Goal: Information Seeking & Learning: Learn about a topic

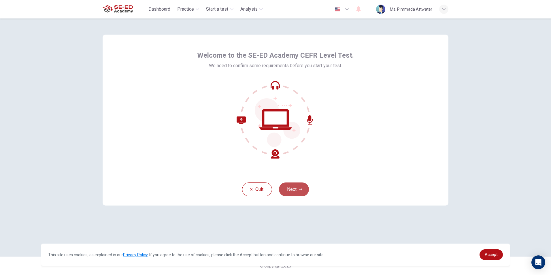
click at [286, 189] on button "Next" at bounding box center [294, 189] width 30 height 14
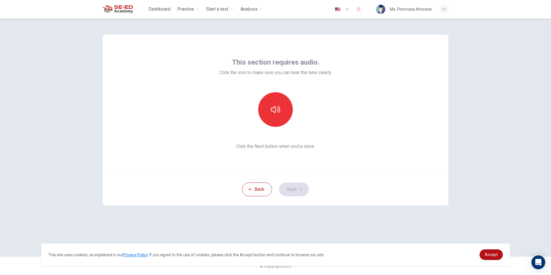
click at [293, 193] on div "Back Next" at bounding box center [276, 189] width 346 height 33
click at [284, 106] on button "button" at bounding box center [275, 109] width 35 height 35
click at [281, 114] on button "button" at bounding box center [275, 109] width 35 height 35
click at [297, 194] on button "Next" at bounding box center [294, 189] width 30 height 14
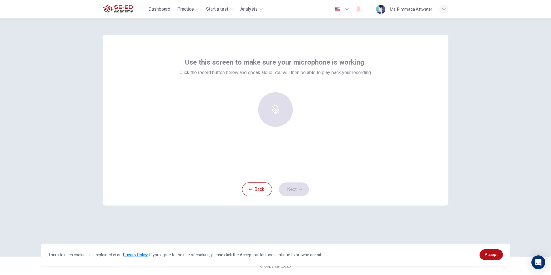
click at [274, 100] on div at bounding box center [275, 109] width 62 height 35
click at [273, 113] on h6 "Record" at bounding box center [275, 114] width 13 height 7
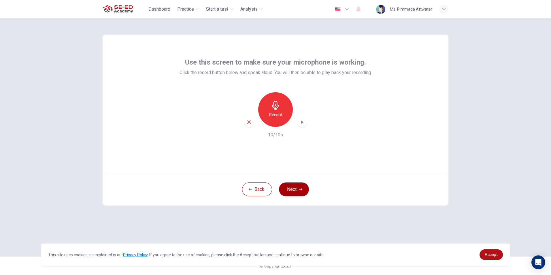
click at [292, 188] on button "Next" at bounding box center [294, 189] width 30 height 14
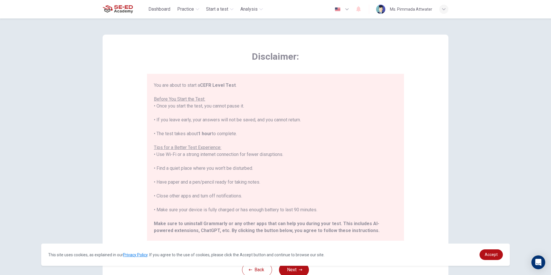
scroll to position [55, 0]
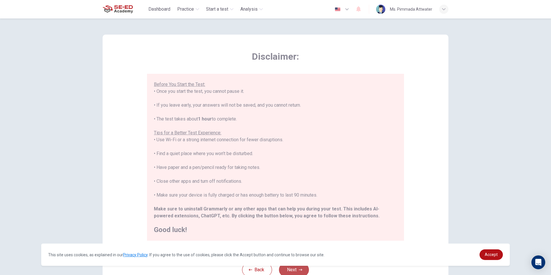
click at [292, 268] on button "Next" at bounding box center [294, 270] width 30 height 14
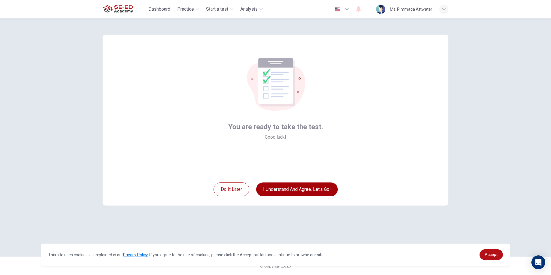
click at [297, 191] on button "I understand and agree. Let’s go!" at bounding box center [297, 189] width 82 height 14
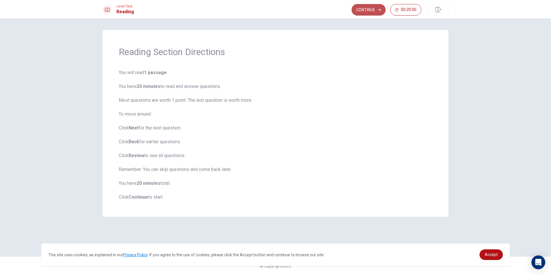
click at [365, 11] on button "Continue" at bounding box center [369, 10] width 34 height 12
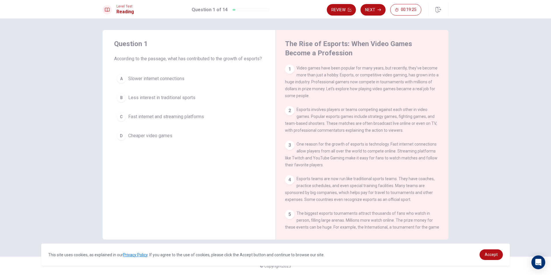
click at [120, 102] on div "B" at bounding box center [121, 97] width 9 height 9
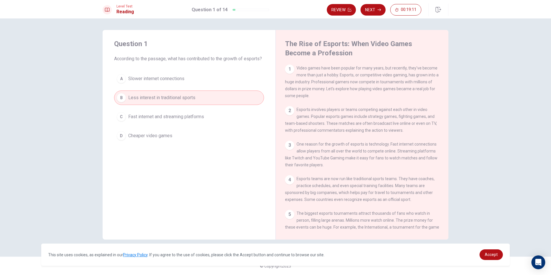
click at [296, 67] on div "1 Video games have been popular for many years, but recently, they've become mo…" at bounding box center [362, 82] width 154 height 35
click at [292, 69] on div "1" at bounding box center [289, 69] width 9 height 9
click at [290, 73] on div "1" at bounding box center [289, 69] width 9 height 9
click at [371, 7] on button "Next" at bounding box center [372, 10] width 25 height 12
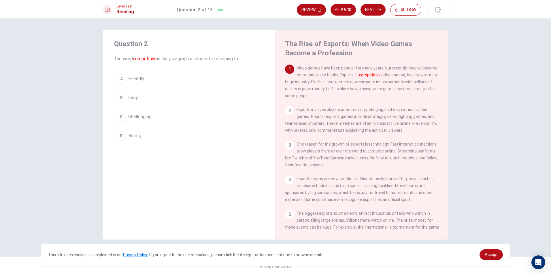
click at [120, 119] on div "C" at bounding box center [121, 116] width 9 height 9
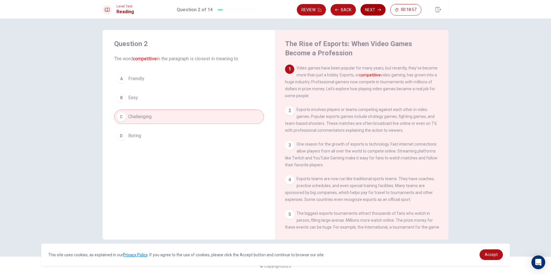
click at [371, 11] on button "Next" at bounding box center [372, 10] width 25 height 12
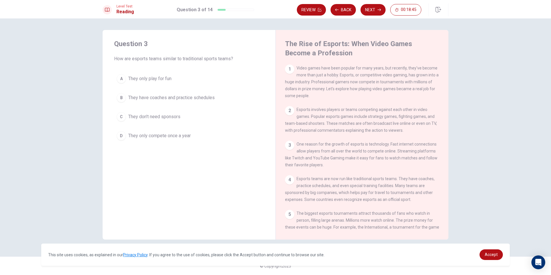
click at [121, 100] on div "B" at bounding box center [121, 97] width 9 height 9
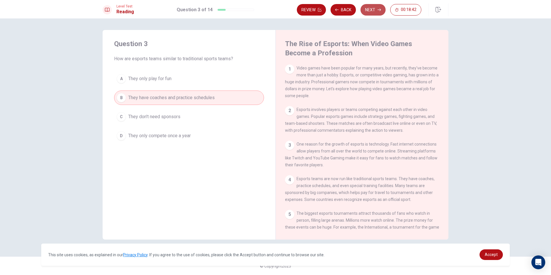
click at [375, 11] on button "Next" at bounding box center [372, 10] width 25 height 12
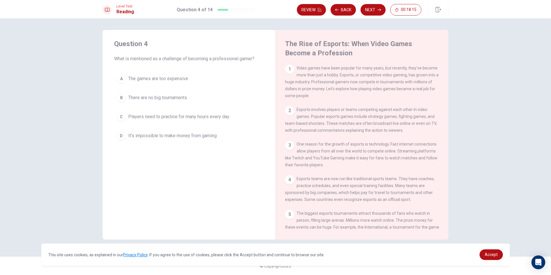
click at [117, 116] on div "C" at bounding box center [121, 116] width 9 height 9
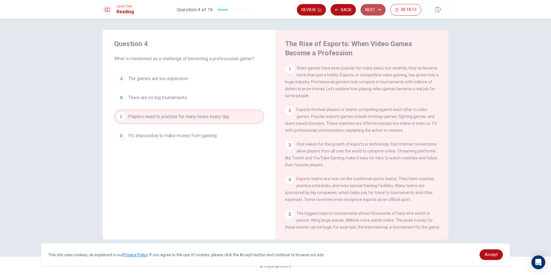
click at [372, 8] on button "Next" at bounding box center [372, 10] width 25 height 12
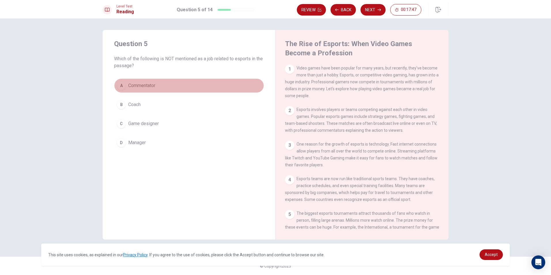
click at [119, 92] on button "A Commentator" at bounding box center [189, 85] width 150 height 14
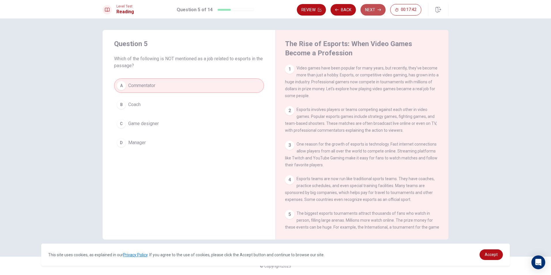
click at [371, 10] on button "Next" at bounding box center [372, 10] width 25 height 12
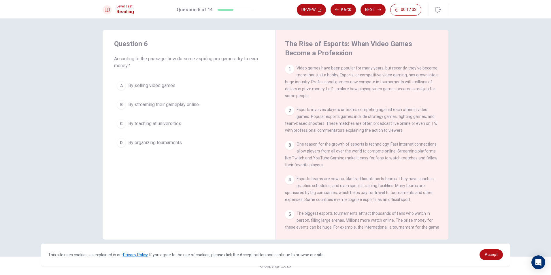
click at [120, 104] on div "B" at bounding box center [121, 104] width 9 height 9
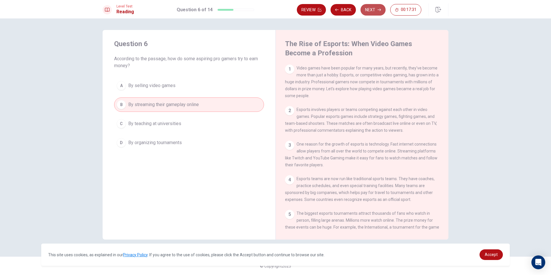
click at [370, 10] on button "Next" at bounding box center [372, 10] width 25 height 12
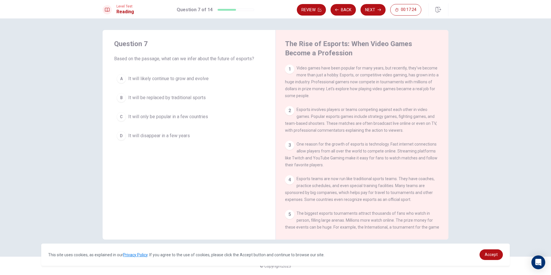
click at [125, 77] on button "A It will likely continue to grow and evolve" at bounding box center [189, 78] width 150 height 14
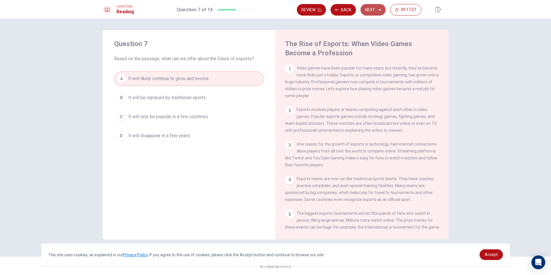
click at [368, 11] on button "Next" at bounding box center [372, 10] width 25 height 12
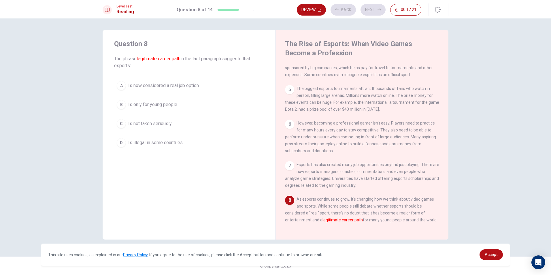
scroll to position [135, 0]
click at [165, 87] on span "Is now considered a real job option" at bounding box center [163, 85] width 71 height 7
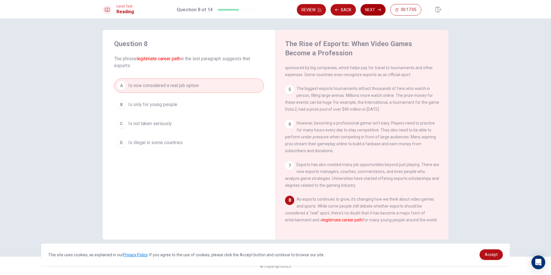
click at [376, 11] on button "Next" at bounding box center [372, 10] width 25 height 12
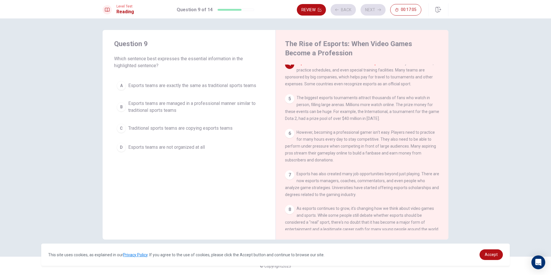
scroll to position [114, 0]
click at [180, 94] on div "A Esports teams are exactly the same as traditional sports teams B Esports team…" at bounding box center [189, 116] width 150 height 76
click at [187, 91] on button "A Esports teams are exactly the same as traditional sports teams" at bounding box center [189, 85] width 150 height 14
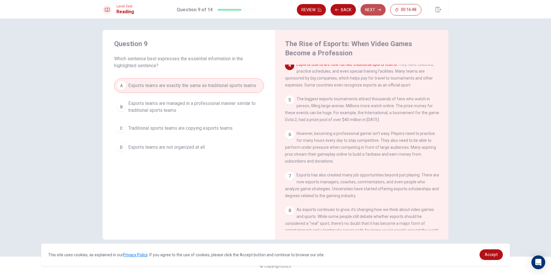
click at [377, 14] on button "Next" at bounding box center [372, 10] width 25 height 12
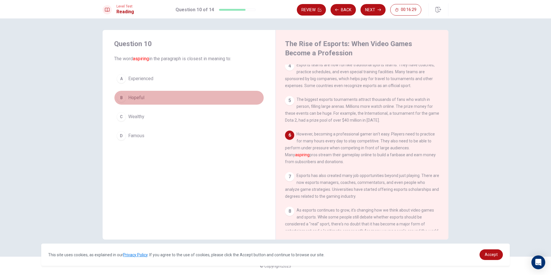
click at [122, 96] on div "B" at bounding box center [121, 97] width 9 height 9
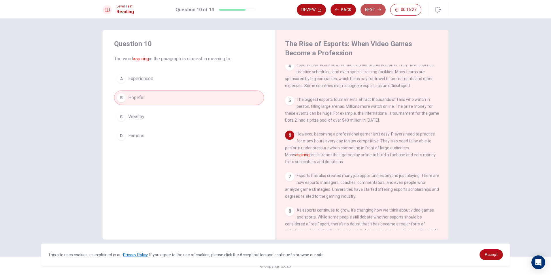
click at [374, 11] on button "Next" at bounding box center [372, 10] width 25 height 12
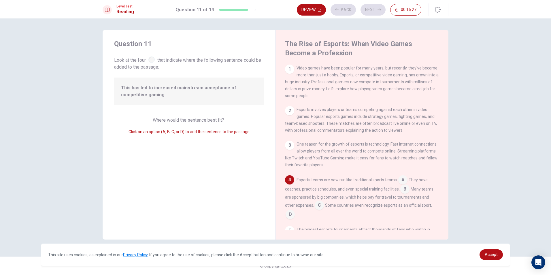
scroll to position [50, 0]
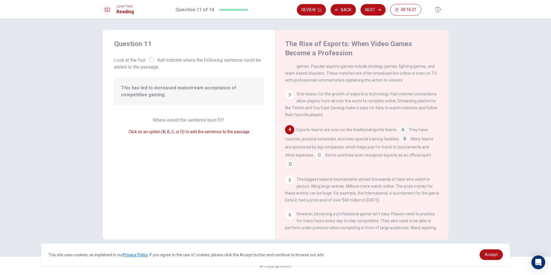
click at [404, 132] on input at bounding box center [402, 130] width 9 height 9
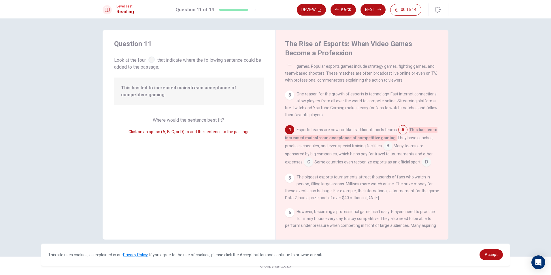
click at [390, 151] on input at bounding box center [387, 146] width 9 height 9
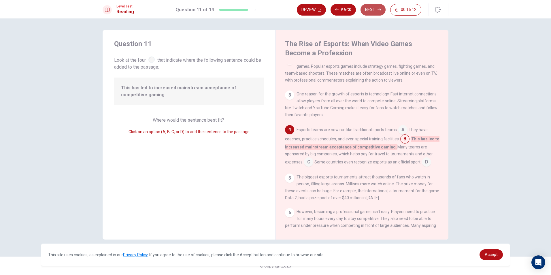
click at [377, 10] on button "Next" at bounding box center [372, 10] width 25 height 12
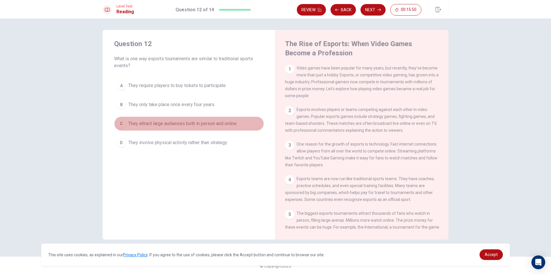
click at [168, 122] on span "They attract large audiences both in person and online." at bounding box center [182, 123] width 109 height 7
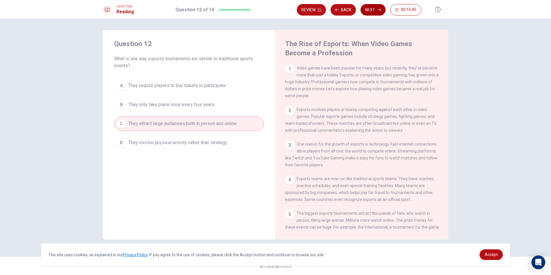
click at [376, 8] on button "Next" at bounding box center [372, 10] width 25 height 12
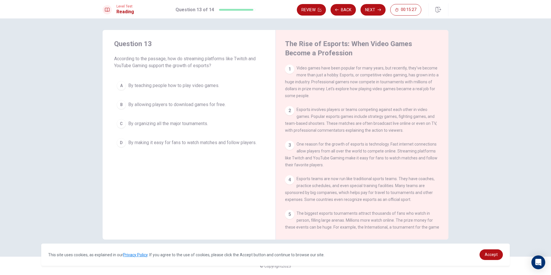
click at [199, 143] on span "By making it easy for fans to watch matches and follow players." at bounding box center [192, 142] width 128 height 7
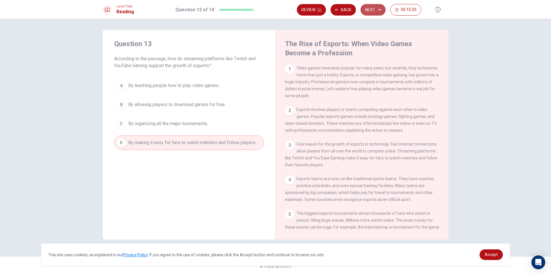
click at [377, 8] on button "Next" at bounding box center [372, 10] width 25 height 12
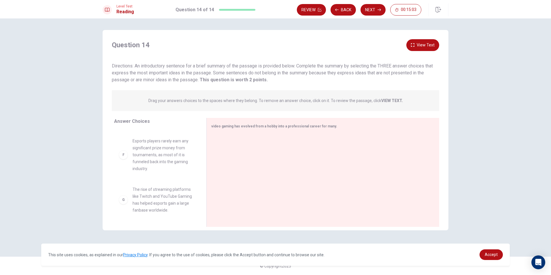
scroll to position [0, 0]
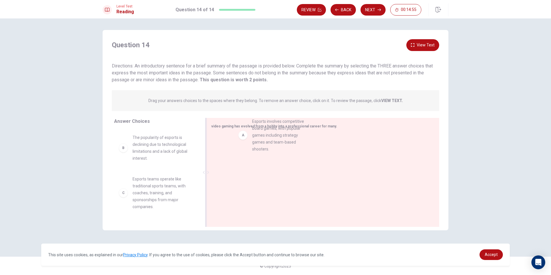
drag, startPoint x: 151, startPoint y: 145, endPoint x: 273, endPoint y: 133, distance: 123.0
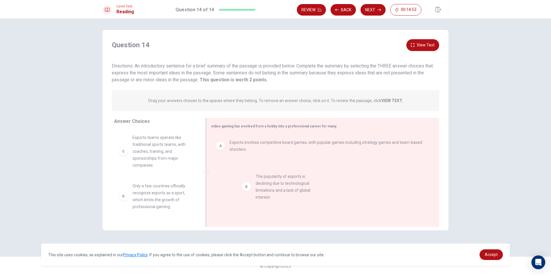
drag, startPoint x: 156, startPoint y: 151, endPoint x: 281, endPoint y: 190, distance: 130.4
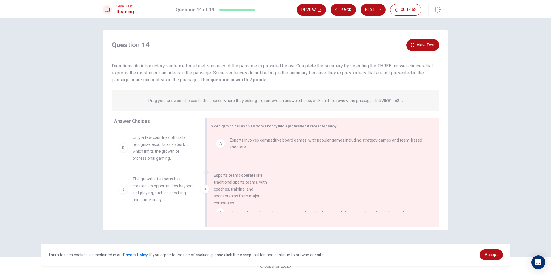
drag, startPoint x: 164, startPoint y: 159, endPoint x: 253, endPoint y: 200, distance: 97.5
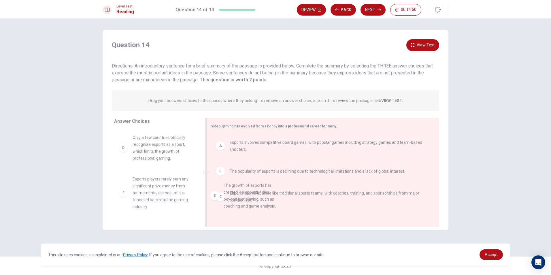
drag, startPoint x: 174, startPoint y: 185, endPoint x: 267, endPoint y: 194, distance: 93.6
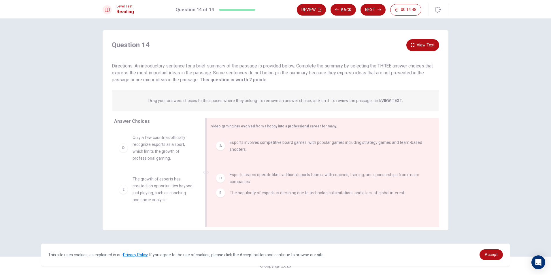
drag, startPoint x: 215, startPoint y: 178, endPoint x: 216, endPoint y: 203, distance: 24.5
drag, startPoint x: 204, startPoint y: 169, endPoint x: 203, endPoint y: 184, distance: 14.5
click at [203, 184] on div at bounding box center [205, 172] width 7 height 109
drag, startPoint x: 207, startPoint y: 173, endPoint x: 208, endPoint y: 197, distance: 23.6
click at [208, 197] on div at bounding box center [206, 172] width 7 height 109
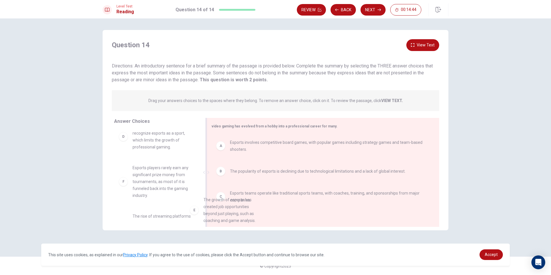
scroll to position [18, 0]
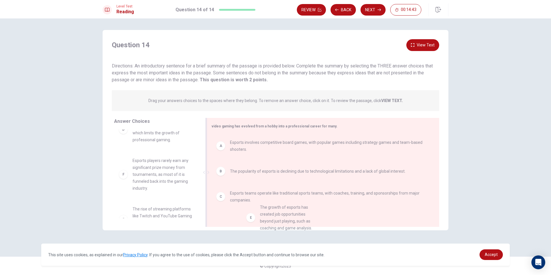
drag, startPoint x: 169, startPoint y: 189, endPoint x: 295, endPoint y: 212, distance: 128.3
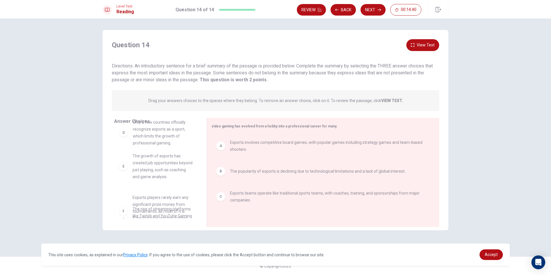
scroll to position [14, 0]
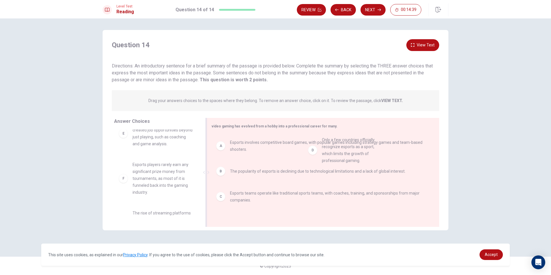
drag, startPoint x: 155, startPoint y: 137, endPoint x: 344, endPoint y: 159, distance: 190.6
drag, startPoint x: 199, startPoint y: 156, endPoint x: 195, endPoint y: 203, distance: 47.1
click at [195, 203] on div "D Only a few countries officially recognize esports as a sport, which limits th…" at bounding box center [158, 173] width 88 height 89
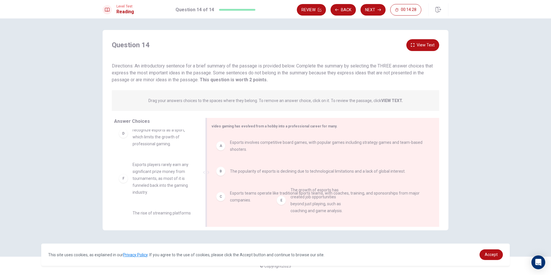
drag, startPoint x: 147, startPoint y: 183, endPoint x: 310, endPoint y: 198, distance: 164.3
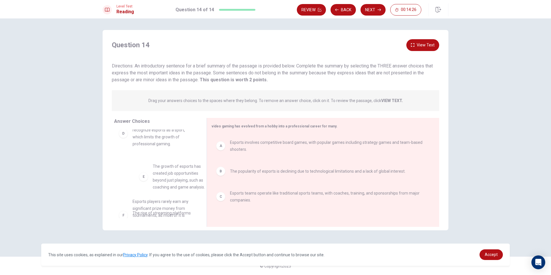
drag, startPoint x: 152, startPoint y: 175, endPoint x: 180, endPoint y: 177, distance: 27.7
click at [376, 10] on button "Next" at bounding box center [372, 10] width 25 height 12
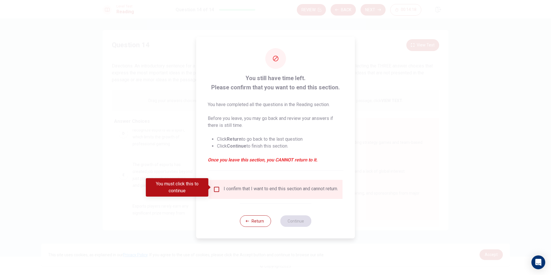
click at [280, 191] on div "I confirm that I want to end this section and cannot return." at bounding box center [281, 189] width 114 height 7
click at [216, 187] on input "You must click this to continue" at bounding box center [216, 189] width 7 height 7
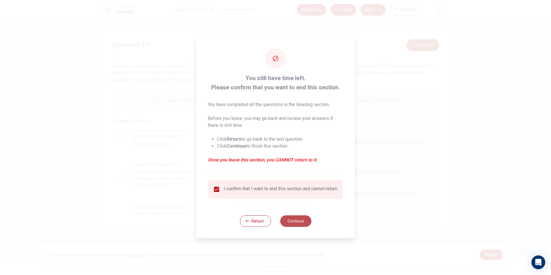
click at [285, 223] on button "Continue" at bounding box center [295, 221] width 31 height 12
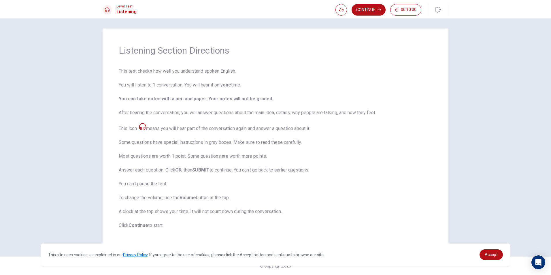
scroll to position [0, 0]
click at [371, 9] on button "Continue" at bounding box center [369, 10] width 34 height 12
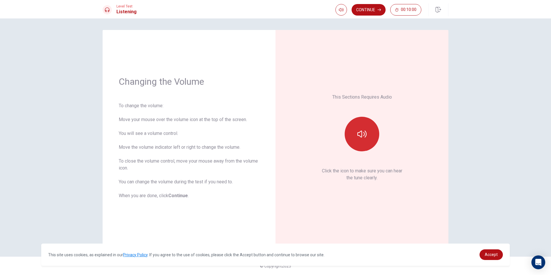
click at [362, 138] on icon "button" at bounding box center [361, 133] width 9 height 9
click at [365, 12] on button "Continue" at bounding box center [369, 10] width 34 height 12
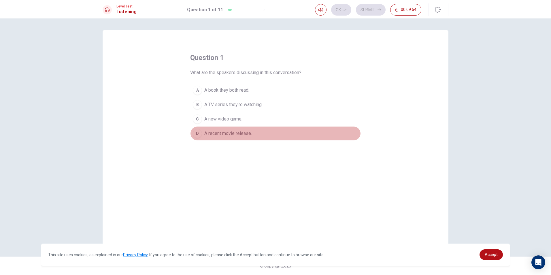
click at [235, 136] on span "A recent movie release." at bounding box center [228, 133] width 48 height 7
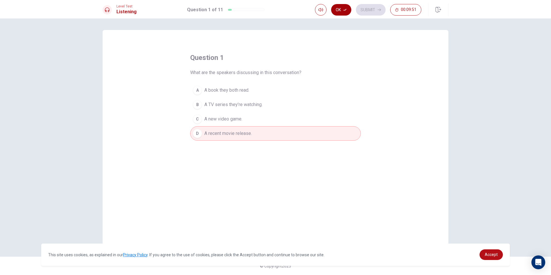
click at [341, 7] on button "Ok" at bounding box center [341, 10] width 20 height 12
click at [363, 8] on button "Submit" at bounding box center [371, 10] width 30 height 12
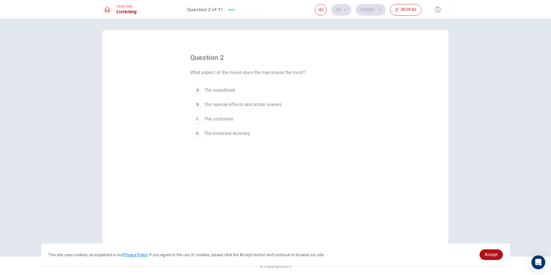
click at [240, 105] on span "The special effects and action scenes." at bounding box center [243, 104] width 78 height 7
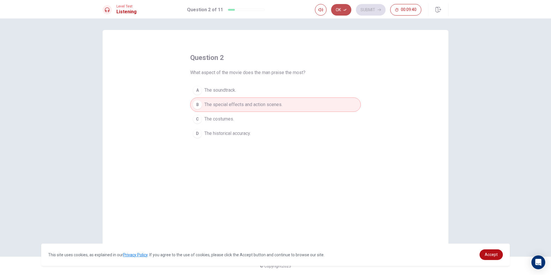
click at [343, 11] on icon "button" at bounding box center [344, 9] width 3 height 3
click at [373, 13] on button "Submit" at bounding box center [371, 10] width 30 height 12
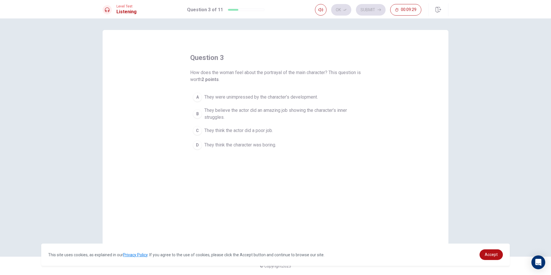
click at [262, 111] on span "They believe the actor did an amazing job showing the character’s inner struggl…" at bounding box center [281, 114] width 154 height 14
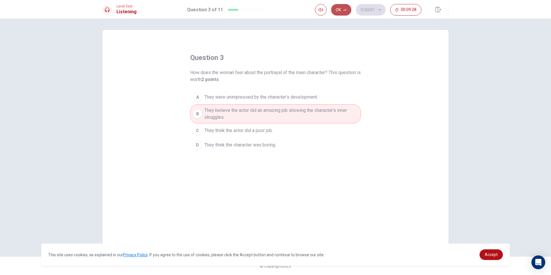
click at [342, 7] on button "Ok" at bounding box center [341, 10] width 20 height 12
click at [365, 7] on button "Submit" at bounding box center [371, 10] width 30 height 12
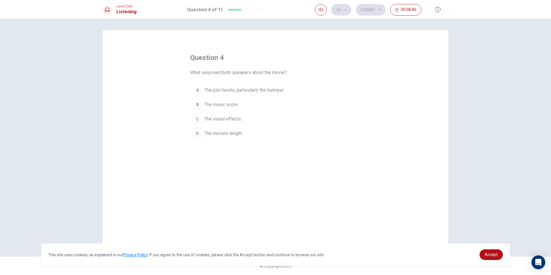
click at [252, 90] on span "The plot twists, particularly the betrayal." at bounding box center [244, 90] width 80 height 7
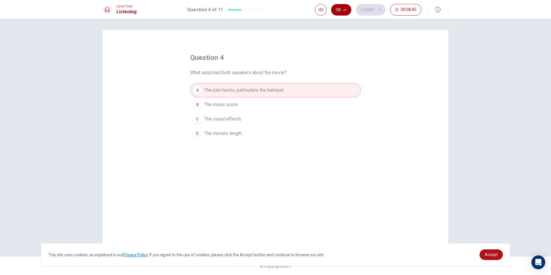
click at [346, 7] on button "Ok" at bounding box center [341, 10] width 20 height 12
click at [363, 9] on button "Submit" at bounding box center [371, 10] width 30 height 12
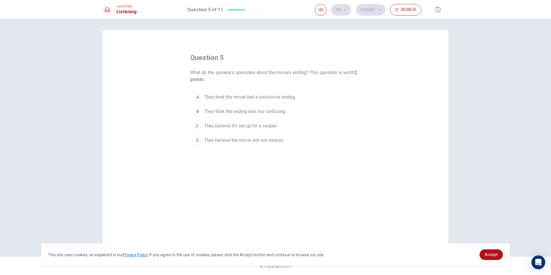
click at [269, 112] on span "They think the ending was too confusing." at bounding box center [245, 111] width 82 height 7
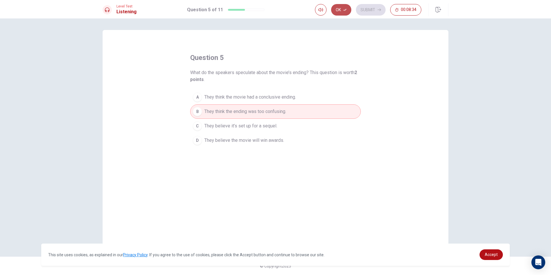
click at [339, 9] on button "Ok" at bounding box center [341, 10] width 20 height 12
click at [369, 11] on button "Submit" at bounding box center [371, 10] width 30 height 12
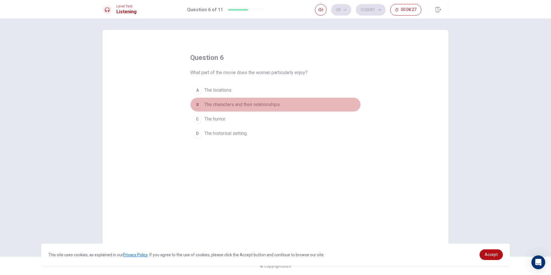
click at [262, 104] on span "The characters and their relationships." at bounding box center [242, 104] width 76 height 7
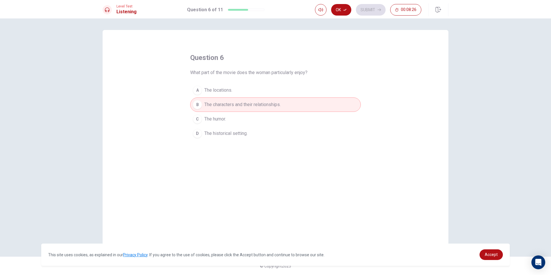
click at [345, 9] on button "Ok" at bounding box center [341, 10] width 20 height 12
click at [375, 12] on button "Submit" at bounding box center [371, 10] width 30 height 12
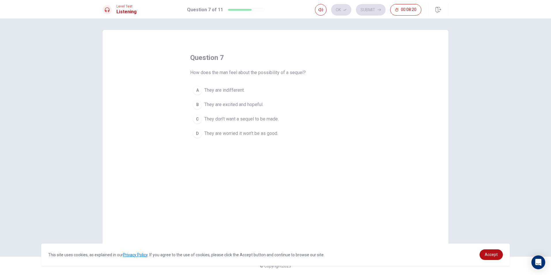
click at [223, 89] on span "They are indifferent." at bounding box center [224, 90] width 40 height 7
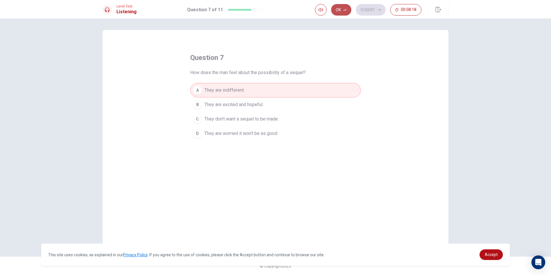
click at [340, 8] on button "Ok" at bounding box center [341, 10] width 20 height 12
click at [369, 5] on button "Submit" at bounding box center [371, 10] width 30 height 12
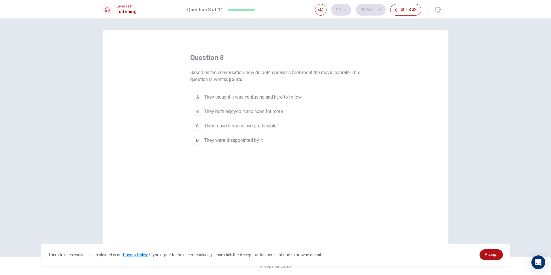
click at [262, 114] on span "They both enjoyed it and hope for more." at bounding box center [244, 111] width 80 height 7
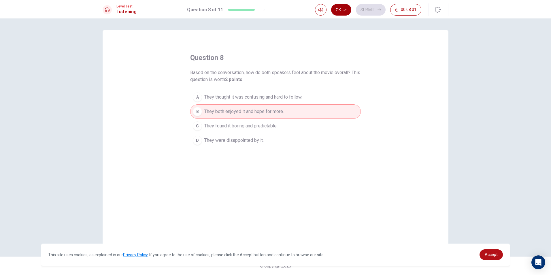
click at [349, 9] on button "Ok" at bounding box center [341, 10] width 20 height 12
click at [360, 9] on button "Submit" at bounding box center [371, 10] width 30 height 12
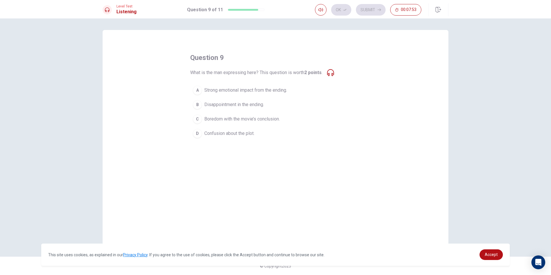
click at [261, 93] on span "Strong emotional impact from the ending." at bounding box center [245, 90] width 83 height 7
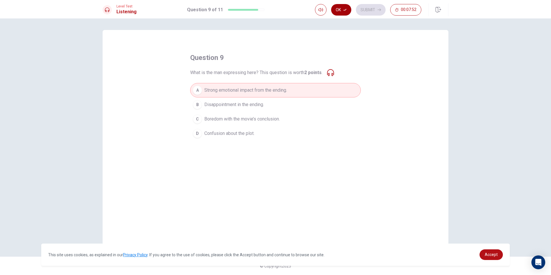
click at [342, 9] on button "Ok" at bounding box center [341, 10] width 20 height 12
click at [369, 9] on button "Submit" at bounding box center [371, 10] width 30 height 12
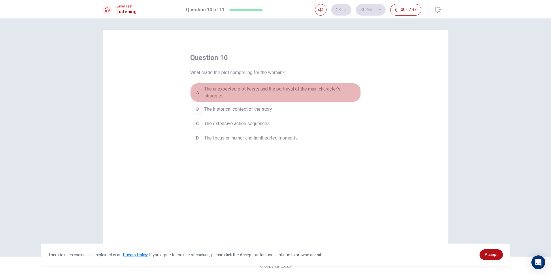
drag, startPoint x: 262, startPoint y: 89, endPoint x: 269, endPoint y: 81, distance: 10.8
click at [262, 89] on span "The unexpected plot twists and the portrayal of the main character’s struggles." at bounding box center [281, 93] width 154 height 14
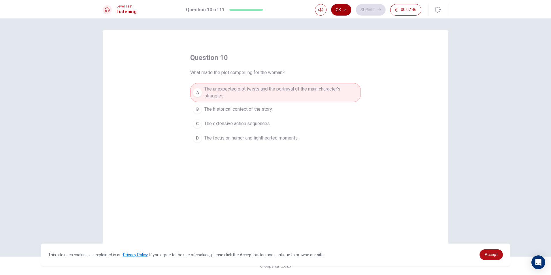
click at [343, 10] on button "Ok" at bounding box center [341, 10] width 20 height 12
click at [370, 8] on button "Submit" at bounding box center [371, 10] width 30 height 12
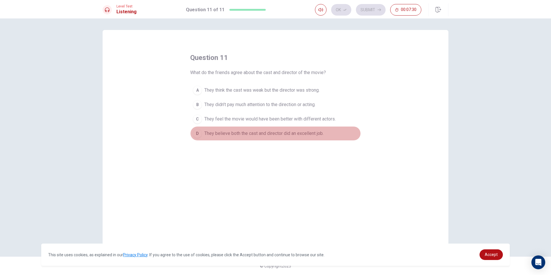
click at [252, 134] on span "They believe both the cast and director did an excellent job." at bounding box center [263, 133] width 119 height 7
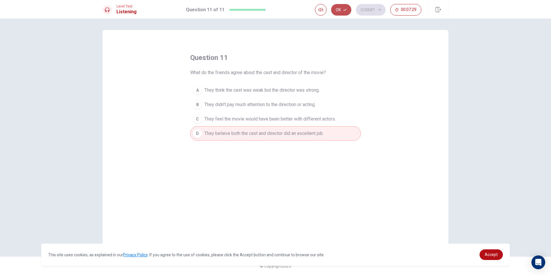
click at [343, 4] on button "Ok" at bounding box center [341, 10] width 20 height 12
click at [371, 12] on button "Submit" at bounding box center [371, 10] width 30 height 12
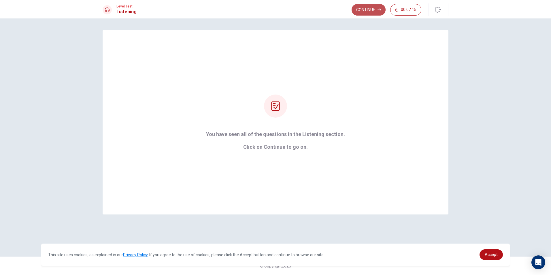
click at [368, 10] on button "Continue" at bounding box center [369, 10] width 34 height 12
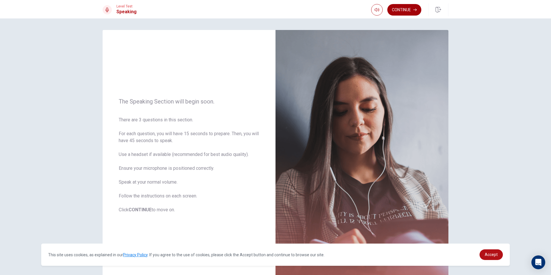
click at [401, 7] on button "Continue" at bounding box center [404, 10] width 34 height 12
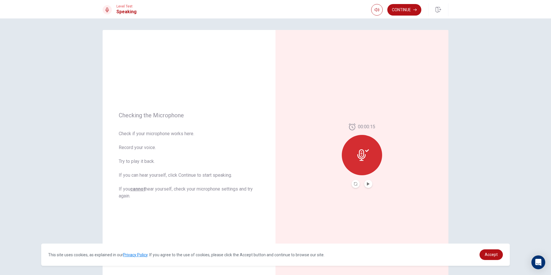
click at [410, 8] on button "Continue" at bounding box center [404, 10] width 34 height 12
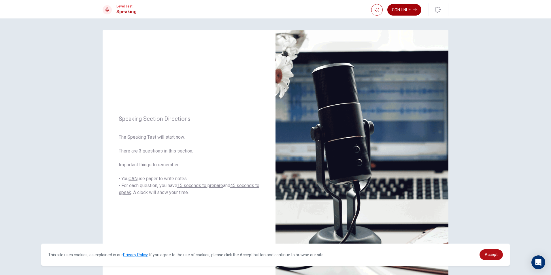
click at [404, 13] on button "Continue" at bounding box center [404, 10] width 34 height 12
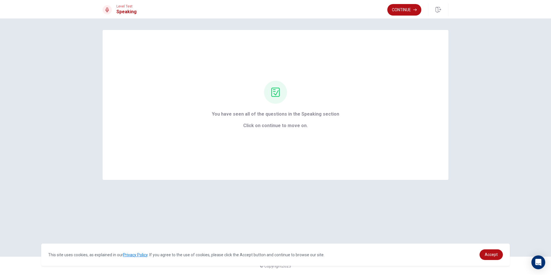
drag, startPoint x: 397, startPoint y: 5, endPoint x: 396, endPoint y: 12, distance: 6.4
click at [397, 5] on button "Continue" at bounding box center [404, 10] width 34 height 12
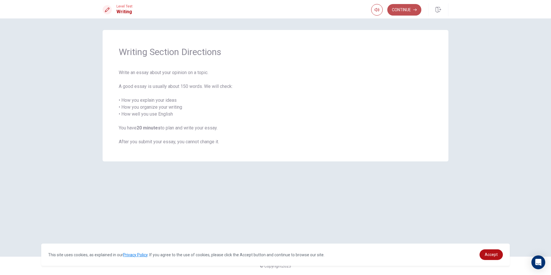
click at [401, 10] on button "Continue" at bounding box center [404, 10] width 34 height 12
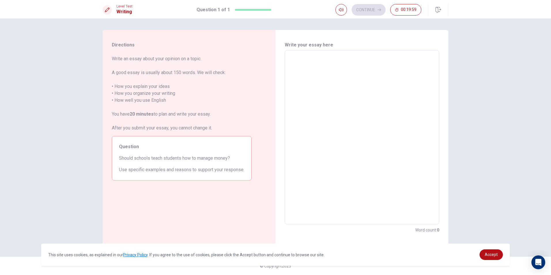
click at [372, 74] on textarea at bounding box center [362, 137] width 146 height 165
type textarea "i"
type textarea "x"
type textarea "i"
type textarea "x"
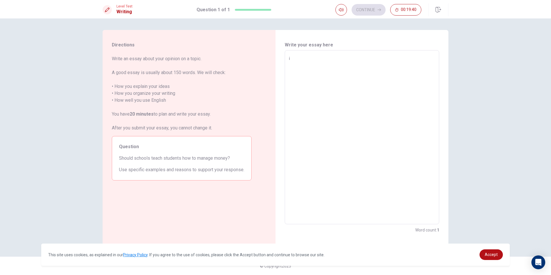
type textarea "i t"
type textarea "x"
type textarea "i th"
type textarea "x"
type textarea "i thi"
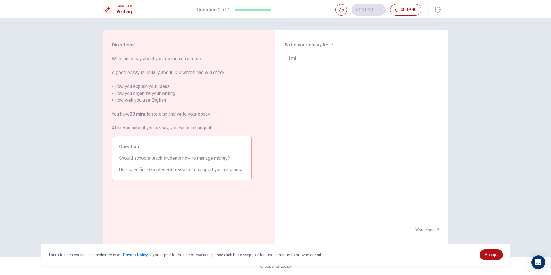
type textarea "x"
type textarea "i thin"
type textarea "x"
type textarea "i think"
type textarea "x"
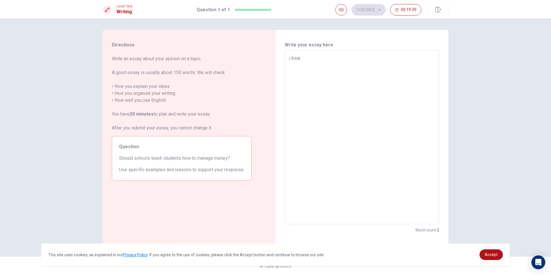
type textarea "i think"
type textarea "x"
type textarea "i think s"
type textarea "x"
type textarea "i think sc"
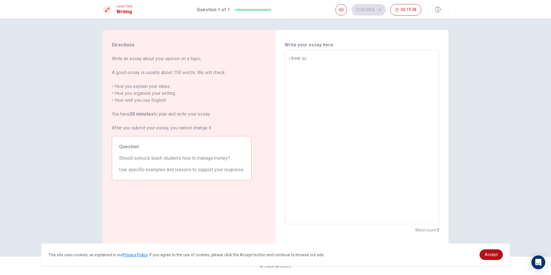
type textarea "x"
type textarea "i think sch"
type textarea "x"
type textarea "i think scho"
type textarea "x"
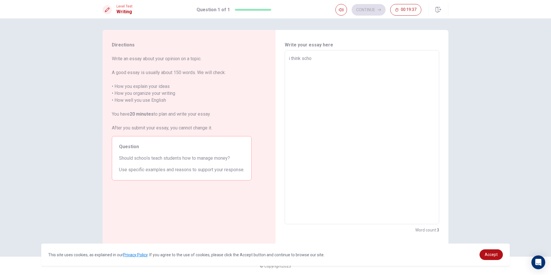
type textarea "i think schoo"
type textarea "x"
type textarea "i think school"
type textarea "x"
type textarea "i think schools"
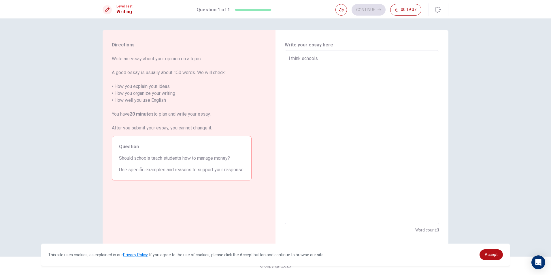
type textarea "x"
type textarea "i think schools"
type textarea "x"
type textarea "i think schools s"
type textarea "x"
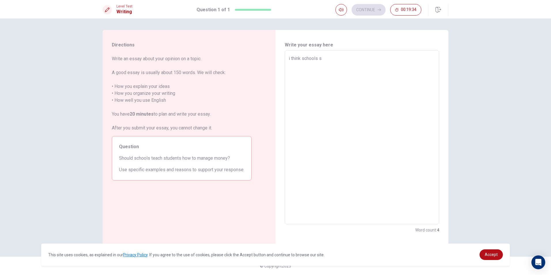
type textarea "i think schools sh"
type textarea "x"
type textarea "i think schools sho"
type textarea "x"
type textarea "i think schools shou"
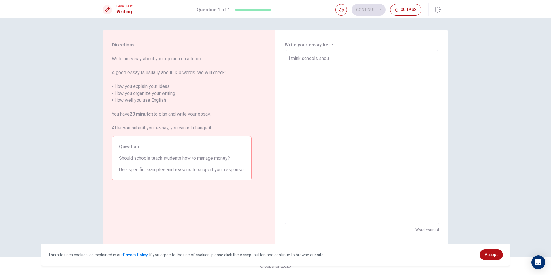
type textarea "x"
type textarea "i think schools shoul"
type textarea "x"
type textarea "i think schools should"
type textarea "x"
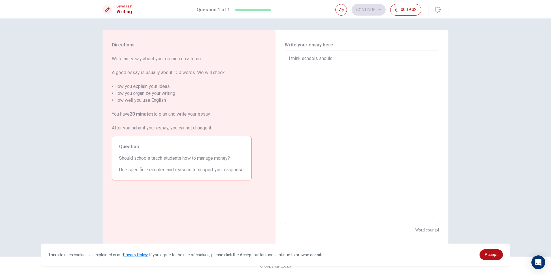
type textarea "i think schools should"
type textarea "x"
type textarea "i think schools should t"
type textarea "x"
type textarea "i think schools should te"
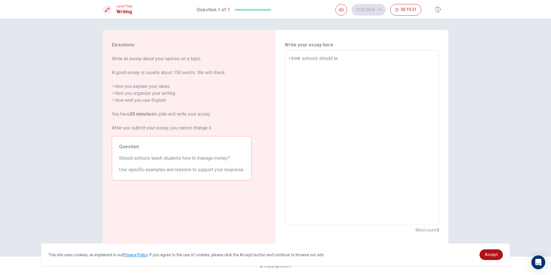
type textarea "x"
type textarea "i think schools should tea"
type textarea "x"
type textarea "i think schools should teac"
type textarea "x"
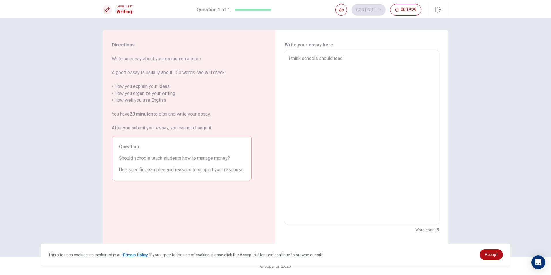
type textarea "i think schools should teach"
type textarea "x"
type textarea "i think schools should teachk"
type textarea "x"
type textarea "i think schools should teachki"
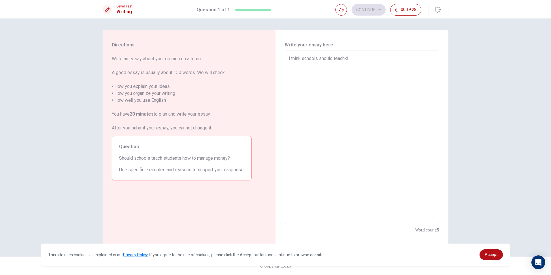
type textarea "x"
type textarea "i think schools should teachkid"
type textarea "x"
type textarea "i think schools should teachkids"
type textarea "x"
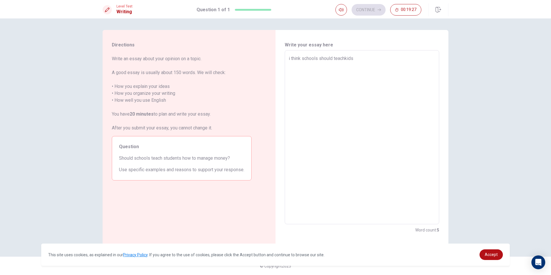
type textarea "i think schools should teachkids"
type textarea "x"
type textarea "i think schools should teachkids h"
type textarea "x"
type textarea "i think schools should teachkids ho"
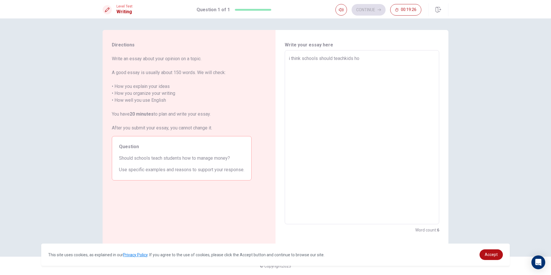
type textarea "x"
type textarea "i think schools should teachkids how"
type textarea "x"
type textarea "i think schools should teachkids how"
type textarea "x"
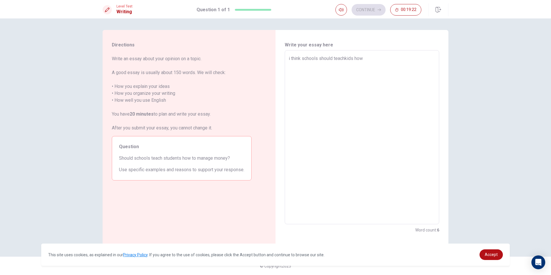
type textarea "i think schools should teachkids how t"
type textarea "x"
type textarea "i think schools should teachkids how to"
type textarea "x"
type textarea "i think schools should teachkids how to"
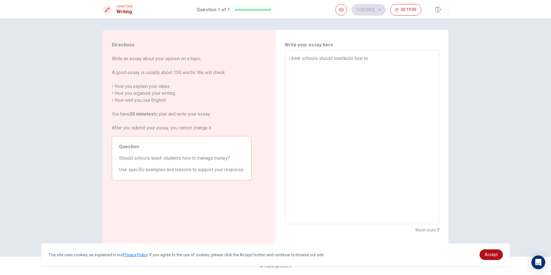
type textarea "x"
click at [346, 57] on textarea "i think schools should teachkids how to" at bounding box center [362, 137] width 146 height 165
type textarea "i think schools should teach kids how to"
click at [373, 59] on textarea "i think schools should teach kids how to" at bounding box center [362, 137] width 146 height 165
type textarea "x"
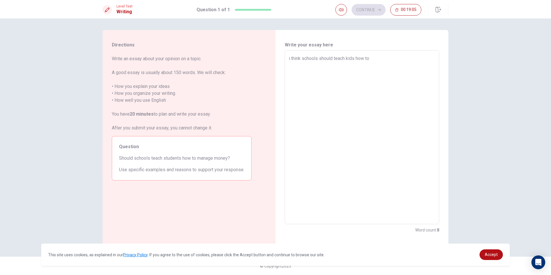
type textarea "i think schools should teach kids how to m"
type textarea "x"
type textarea "i think schools should teach kids how to ma"
type textarea "x"
type textarea "i think schools should teach kids how to man"
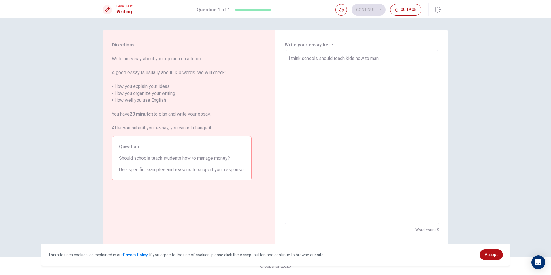
type textarea "x"
type textarea "i think schools should teach kids how to mana"
type textarea "x"
type textarea "i think schools should teach kids how to manag"
type textarea "x"
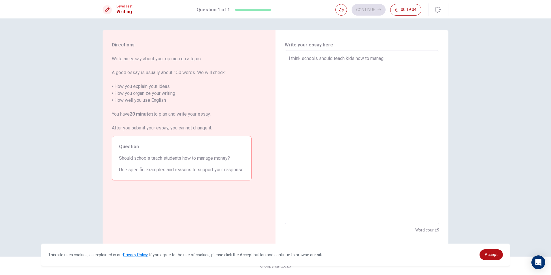
type textarea "i think schools should teach kids how to manage"
type textarea "x"
type textarea "i think schools should teach kids how to manage"
type textarea "x"
type textarea "i think schools should teach kids how to manage m"
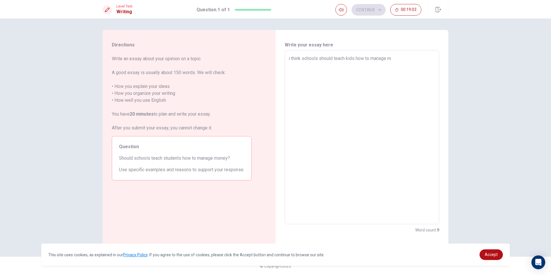
type textarea "x"
type textarea "i think schools should teach kids how to manage mi"
type textarea "x"
type textarea "i think schools should teach kids how to manage m"
type textarea "x"
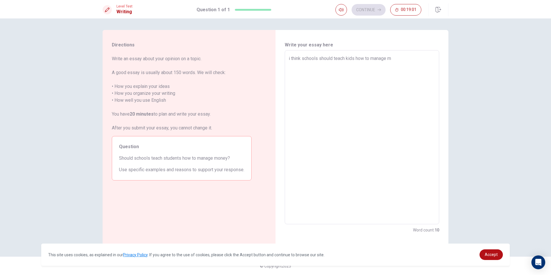
type textarea "i think schools should teach kids how to manage mo"
type textarea "x"
type textarea "i think schools should teach kids how to manage mon"
type textarea "x"
type textarea "i think schools should teach kids how to manage mone"
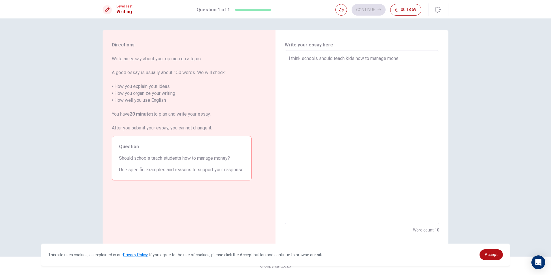
type textarea "x"
type textarea "i think schools should teach kids how to manage money"
type textarea "x"
type textarea "i think schools should teach kids how to manage money"
type textarea "x"
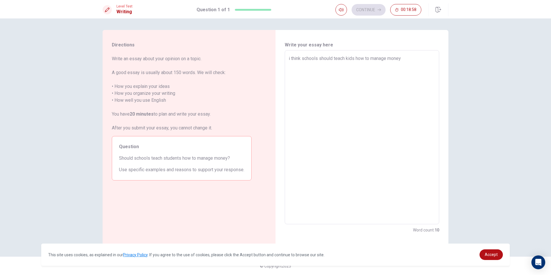
type textarea "i think schools should teach kids how to manage money b"
type textarea "x"
type textarea "i think schools should teach kids how to manage money be"
type textarea "x"
type textarea "i think schools should teach kids how to manage money bea"
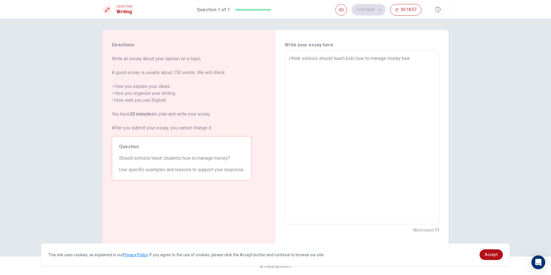
type textarea "x"
type textarea "i think schools should teach kids how to manage money beac"
type textarea "x"
type textarea "i think schools should teach kids how to manage money beacu"
type textarea "x"
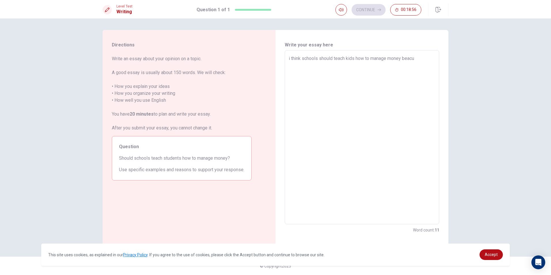
type textarea "i think schools should teach kids how to manage money beacus"
type textarea "x"
type textarea "i think schools should teach kids how to manage money beacuse"
type textarea "x"
type textarea "i think schools should teach kids how to manage money beacuse"
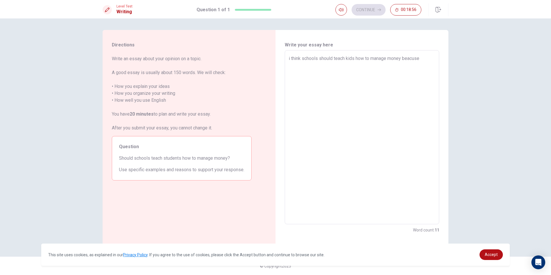
type textarea "x"
type textarea "i think schools should teach kids how to manage money beacuse i"
type textarea "x"
type textarea "i think schools should teach kids how to manage money beacuse in"
type textarea "x"
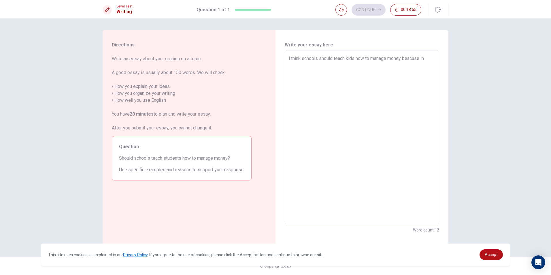
type textarea "i think schools should teach kids how to manage money beacuse in"
type textarea "x"
type textarea "i think schools should teach kids how to manage money beacuse in r"
type textarea "x"
type textarea "i think schools should teach kids how to manage money beacuse in re"
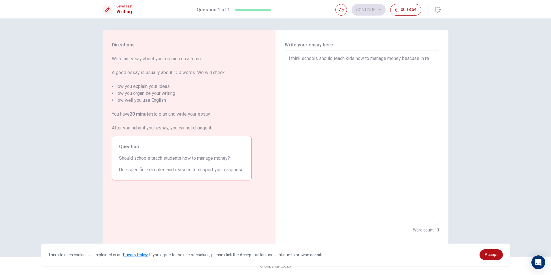
type textarea "x"
type textarea "i think schools should teach kids how to manage money beacuse in rea"
type textarea "x"
type textarea "i think schools should teach kids how to manage money beacuse in real"
type textarea "x"
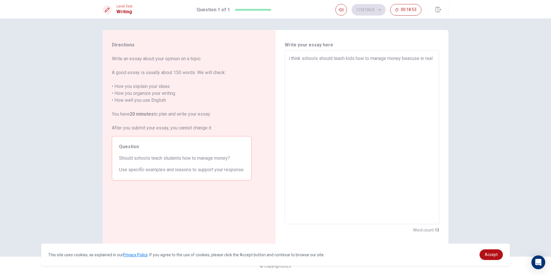
type textarea "i think schools should teach kids how to manage money beacuse in real"
type textarea "x"
type textarea "i think schools should teach kids how to manage money beacuse in real l"
type textarea "x"
type textarea "i think schools should teach kids how to manage money beacuse in real li"
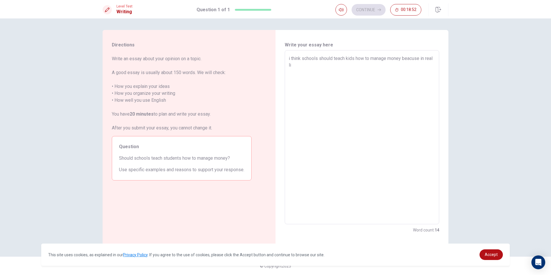
type textarea "x"
type textarea "i think schools should teach kids how to manage money beacuse in real lif"
type textarea "x"
type textarea "i think schools should teach kids how to manage money beacuse in real life"
type textarea "x"
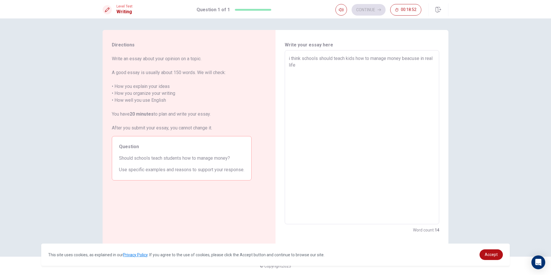
type textarea "i think schools should teach kids how to manage money beacuse in real life"
type textarea "x"
type textarea "i think schools should teach kids how to manage money beacuse in real life w"
type textarea "x"
type textarea "i think schools should teach kids how to manage money beacuse in real life we"
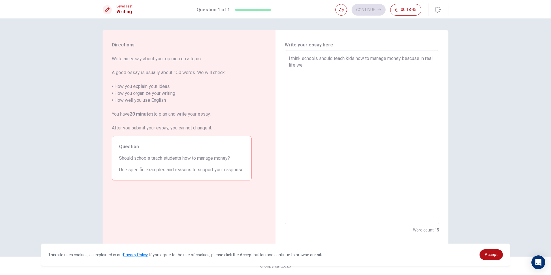
type textarea "x"
type textarea "i think schools should teach kids how to manage money beacuse in real life we"
type textarea "x"
type textarea "i think schools should teach kids how to manage money beacuse in real life we d"
type textarea "x"
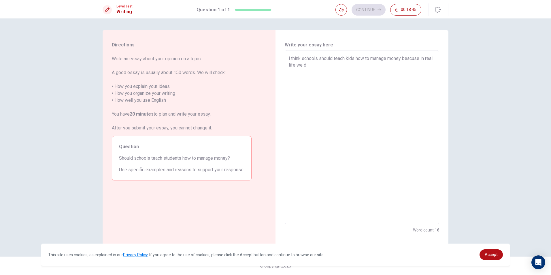
type textarea "i think schools should teach kids how to manage money beacuse in real life we do"
type textarea "x"
type textarea "i think schools should teach kids how to manage money beacuse in real life we d…"
type textarea "x"
type textarea "i think schools should teach kids how to manage money beacuse in real life we do"
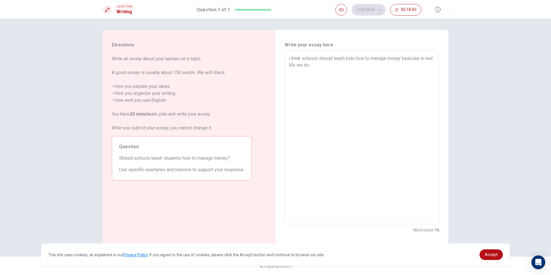
type textarea "x"
type textarea "i think schools should teach kids how to manage money beacuse in real life we d…"
type textarea "x"
type textarea "i think schools should teach kids how to manage money beacuse in real life we d…"
type textarea "x"
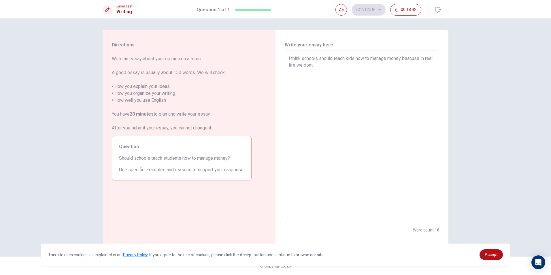
type textarea "i think schools should teach kids how to manage money beacuse in real life we d…"
type textarea "x"
type textarea "i think schools should teach kids how to manage money beacuse in real life we d…"
type textarea "x"
type textarea "i think schools should teach kids how to manage money beacuse in real life we d…"
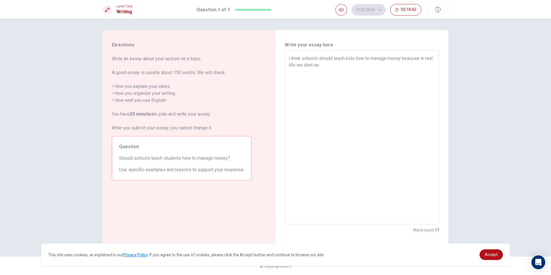
type textarea "x"
type textarea "i think schools should teach kids how to manage money beacuse in real life we d…"
type textarea "x"
type textarea "i think schools should teach kids how to manage money beacuse in real life we d…"
type textarea "x"
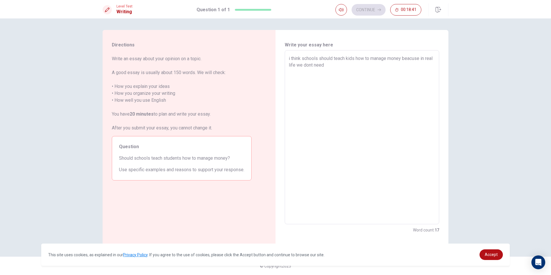
type textarea "i think schools should teach kids how to manage money beacuse in real life we d…"
type textarea "x"
type textarea "i think schools should teach kids how to manage money beacuse in real life we d…"
type textarea "x"
type textarea "i think schools should teach kids how to manage money beacuse in real life we d…"
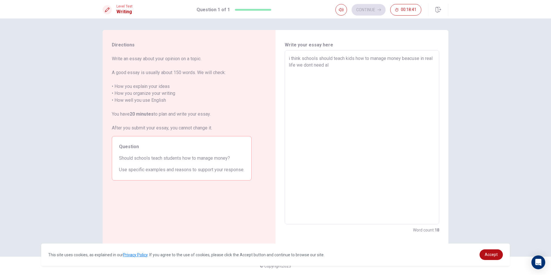
type textarea "x"
type textarea "i think schools should teach kids how to manage money beacuse in real life we d…"
type textarea "x"
type textarea "i think schools should teach kids how to manage money beacuse in real life we d…"
type textarea "x"
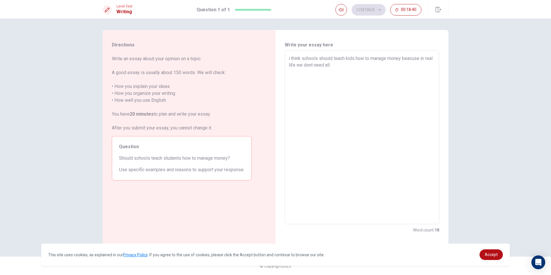
type textarea "i think schools should teach kids how to manage money beacuse in real life we d…"
type textarea "x"
type textarea "i think schools should teach kids how to manage money beacuse in real life we d…"
type textarea "x"
type textarea "i think schools should teach kids how to manage money beacuse in real life we d…"
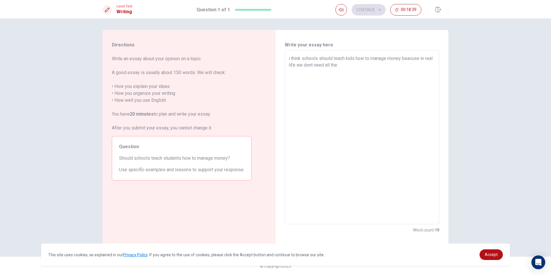
type textarea "x"
type textarea "i think schools should teach kids how to manage money beacuse in real life we d…"
type textarea "x"
click at [355, 73] on textarea "i think schools should teach kids how to manage money beacuse in real life we d…" at bounding box center [362, 137] width 146 height 165
click at [369, 73] on textarea "i think schools should teach kids how to manage money beacuse in real life we d…" at bounding box center [362, 137] width 146 height 165
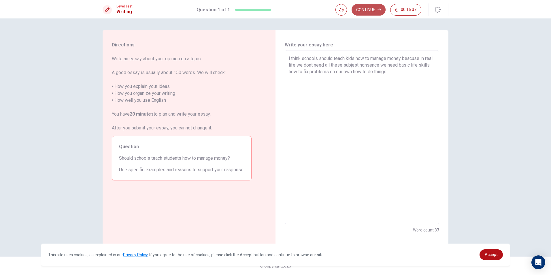
drag, startPoint x: 373, startPoint y: 10, endPoint x: 373, endPoint y: 5, distance: 4.9
click at [373, 5] on button "Continue" at bounding box center [369, 10] width 34 height 12
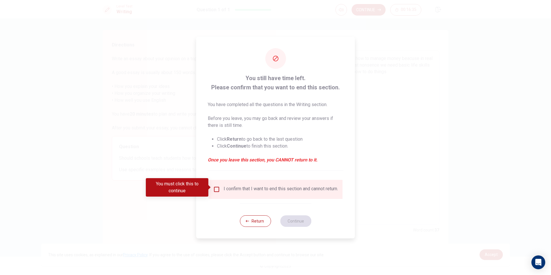
click at [215, 184] on div "I confirm that I want to end this section and cannot return." at bounding box center [276, 189] width 134 height 19
click at [215, 189] on input "You must click this to continue" at bounding box center [216, 189] width 7 height 7
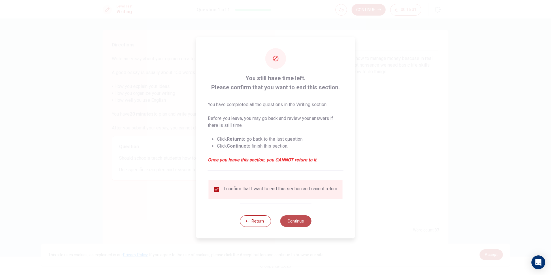
click at [293, 226] on button "Continue" at bounding box center [295, 221] width 31 height 12
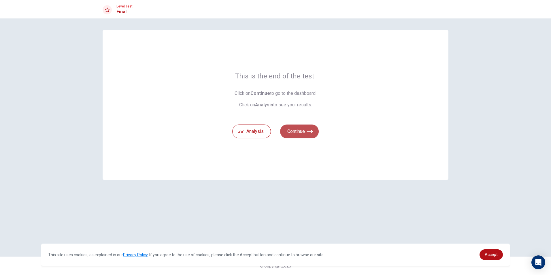
click at [304, 130] on button "Continue" at bounding box center [299, 131] width 39 height 14
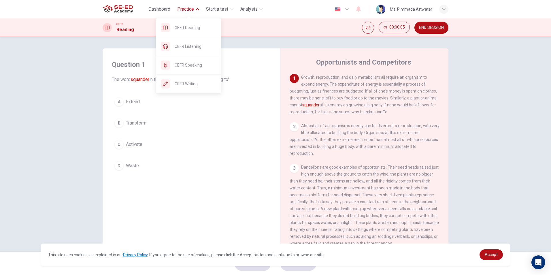
click at [187, 8] on span "Practice" at bounding box center [185, 9] width 17 height 7
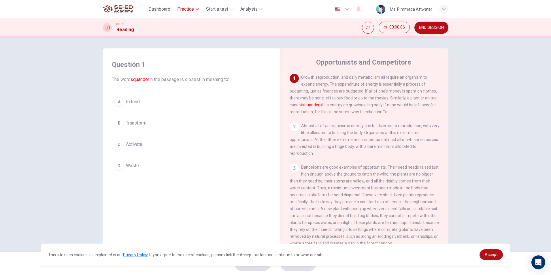
click at [187, 8] on span "Practice" at bounding box center [185, 9] width 17 height 7
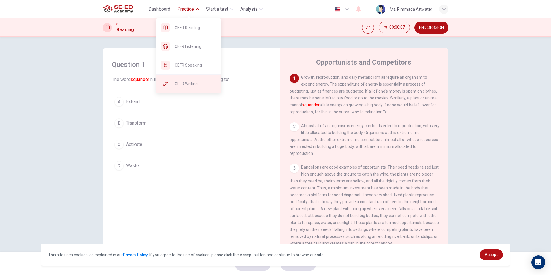
click at [184, 83] on span "CEFR Writing" at bounding box center [196, 83] width 42 height 7
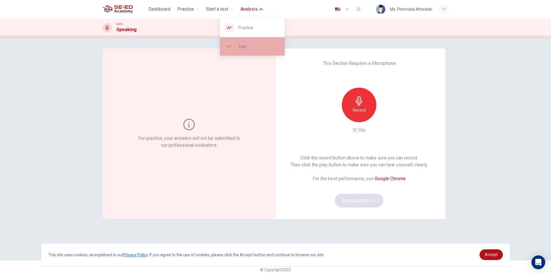
click at [248, 48] on span "Test" at bounding box center [259, 46] width 42 height 7
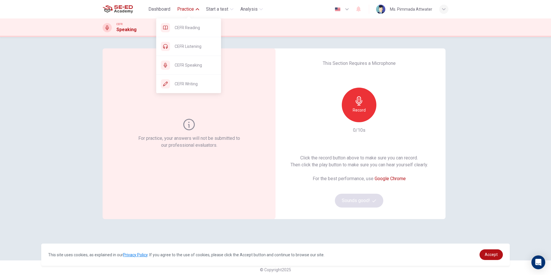
click at [177, 8] on button "Practice" at bounding box center [188, 9] width 27 height 10
click at [185, 38] on div "CEFR Listening" at bounding box center [188, 46] width 65 height 18
click at [186, 7] on span "Practice" at bounding box center [185, 9] width 17 height 7
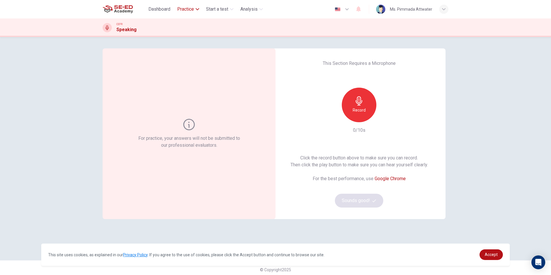
click at [186, 8] on span "Practice" at bounding box center [185, 9] width 17 height 7
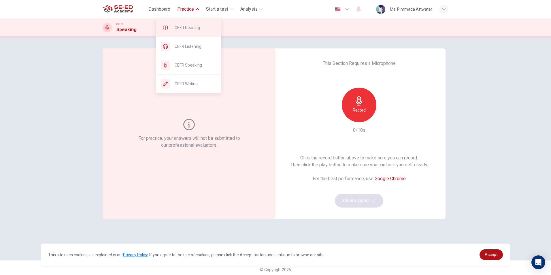
click at [188, 32] on div "CEFR Reading" at bounding box center [188, 27] width 65 height 18
click at [190, 5] on button "Practice" at bounding box center [188, 9] width 27 height 10
click at [175, 84] on span "CEFR Writing" at bounding box center [196, 83] width 42 height 7
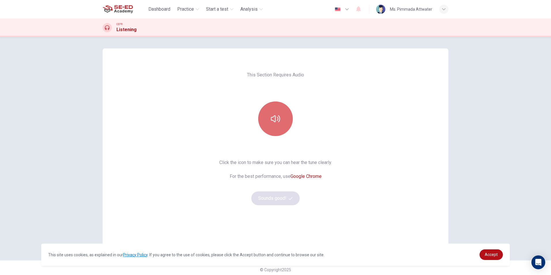
click at [275, 120] on icon "button" at bounding box center [275, 118] width 9 height 9
click at [279, 196] on button "Sounds good!" at bounding box center [275, 198] width 48 height 14
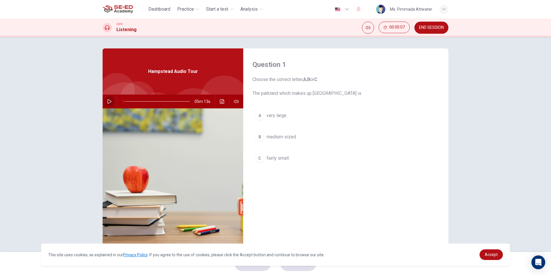
click at [108, 102] on icon "button" at bounding box center [109, 101] width 5 height 5
click at [258, 141] on div "B" at bounding box center [259, 136] width 9 height 9
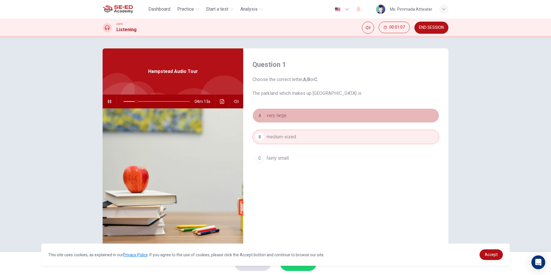
click at [278, 115] on span "very large." at bounding box center [277, 115] width 21 height 7
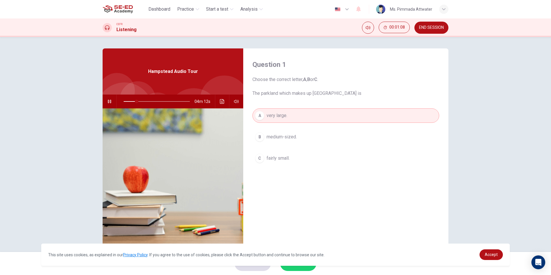
click at [272, 160] on span "fairly small." at bounding box center [278, 158] width 23 height 7
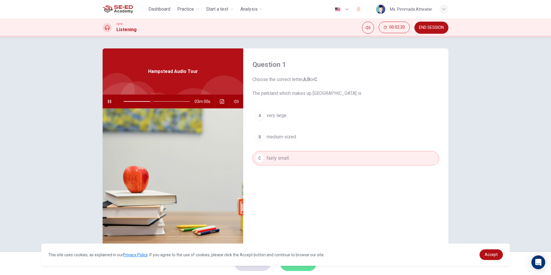
click at [300, 268] on button "SUBMIT" at bounding box center [298, 263] width 36 height 15
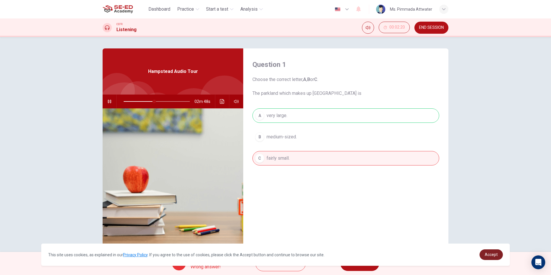
click at [487, 255] on span "Accept" at bounding box center [491, 254] width 13 height 5
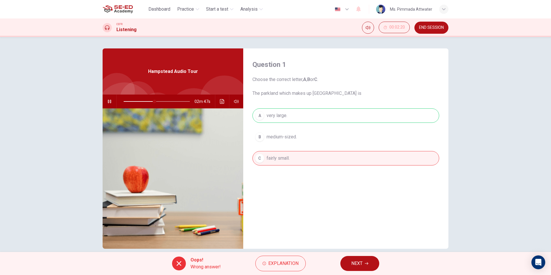
click at [363, 265] on button "NEXT" at bounding box center [359, 263] width 39 height 15
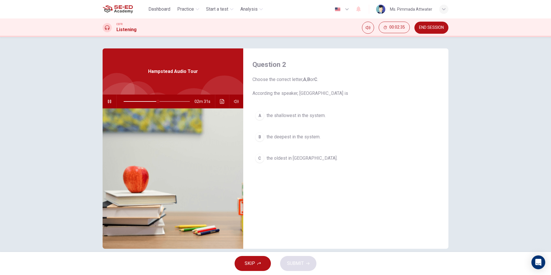
click at [260, 116] on div "A" at bounding box center [259, 115] width 9 height 9
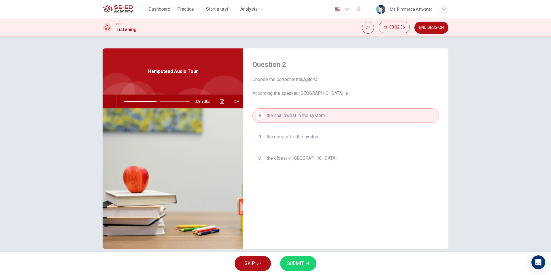
click at [300, 269] on button "SUBMIT" at bounding box center [298, 263] width 36 height 15
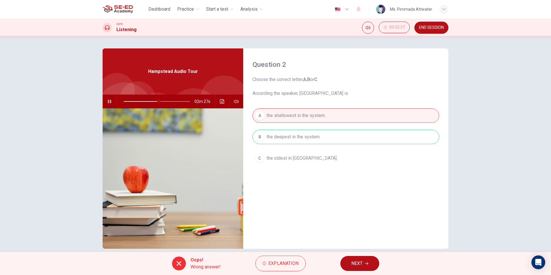
click at [353, 264] on span "NEXT" at bounding box center [356, 263] width 11 height 8
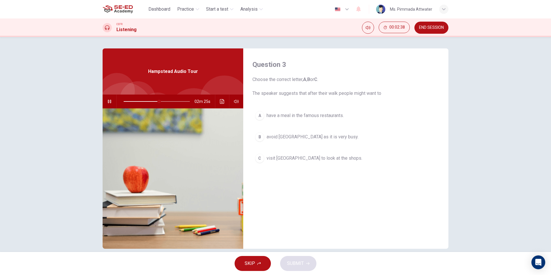
click at [305, 159] on span "visit [GEOGRAPHIC_DATA] to look at the shops." at bounding box center [315, 158] width 96 height 7
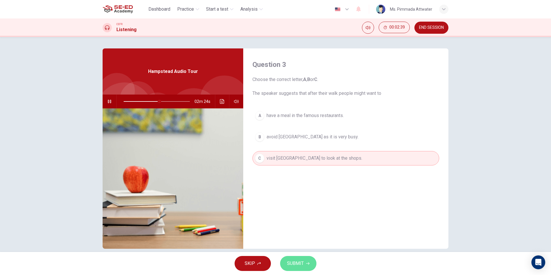
click at [298, 262] on span "SUBMIT" at bounding box center [295, 263] width 17 height 8
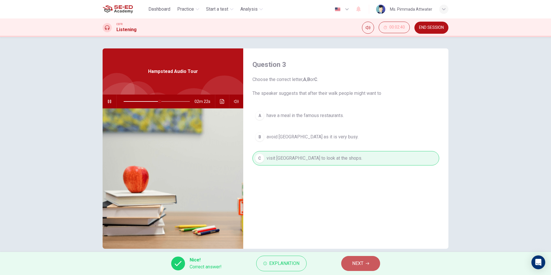
click at [354, 264] on span "NEXT" at bounding box center [357, 263] width 11 height 8
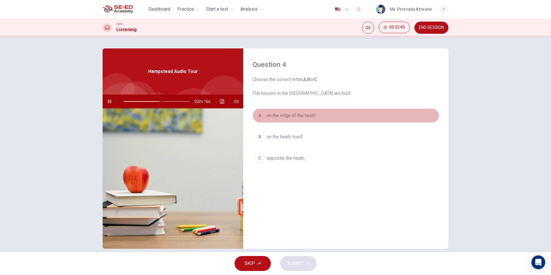
click at [299, 114] on span "on the edge of the heath." at bounding box center [292, 115] width 50 height 7
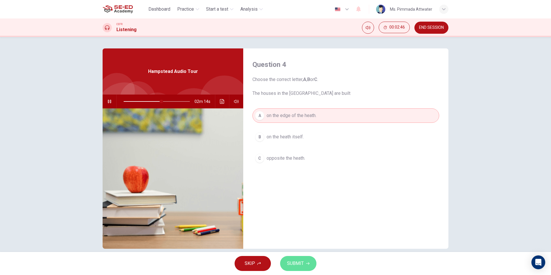
click at [304, 264] on button "SUBMIT" at bounding box center [298, 263] width 36 height 15
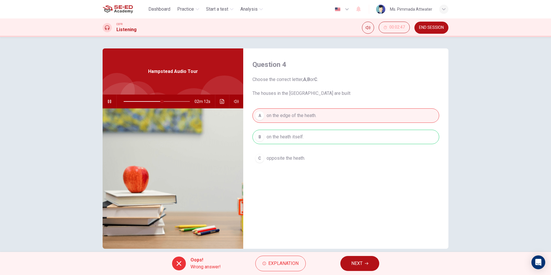
click at [349, 270] on button "NEXT" at bounding box center [359, 263] width 39 height 15
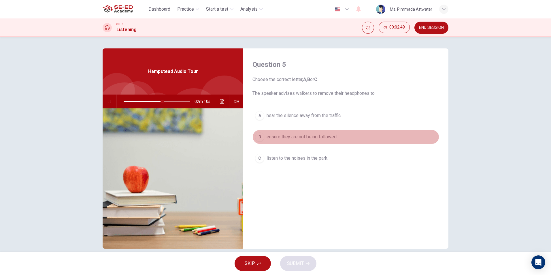
click at [312, 140] on button "B ensure they are not being followed." at bounding box center [345, 137] width 187 height 14
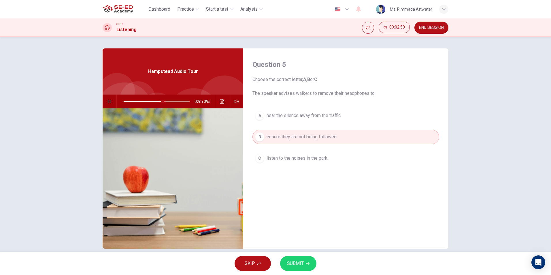
click at [307, 265] on button "SUBMIT" at bounding box center [298, 263] width 36 height 15
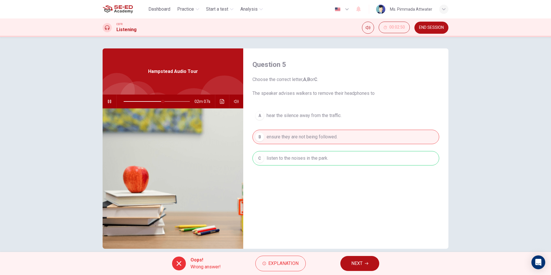
click at [358, 265] on span "NEXT" at bounding box center [356, 263] width 11 height 8
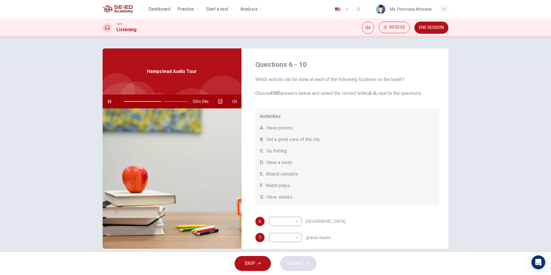
click at [296, 196] on div "G. Have snacks" at bounding box center [347, 197] width 175 height 7
click at [296, 222] on body "This site uses cookies, as explained in our Privacy Policy . If you agree to th…" at bounding box center [275, 137] width 551 height 275
click at [294, 222] on li "B" at bounding box center [284, 219] width 32 height 9
type input "61"
type input "B"
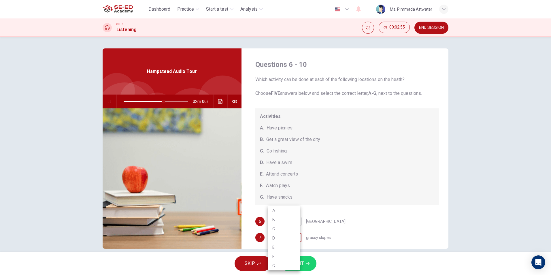
click at [297, 238] on body "This site uses cookies, as explained in our Privacy Policy . If you agree to th…" at bounding box center [275, 137] width 551 height 275
click at [297, 235] on li "D" at bounding box center [284, 237] width 32 height 9
type input "62"
type input "D"
click at [295, 237] on body "This site uses cookies, as explained in our Privacy Policy . If you agree to th…" at bounding box center [275, 137] width 551 height 275
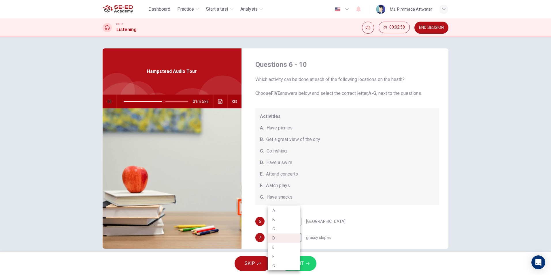
click at [289, 221] on li "B" at bounding box center [284, 219] width 32 height 9
type input "62"
type input "B"
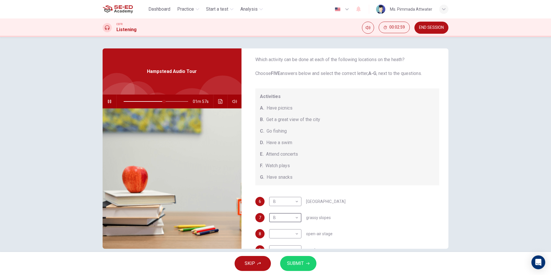
scroll to position [53, 0]
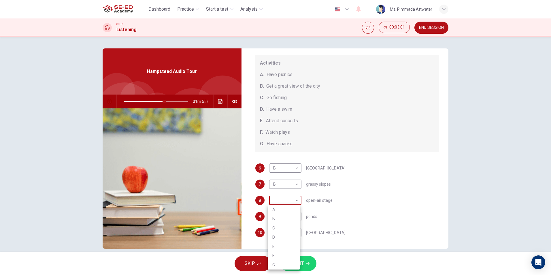
click at [294, 200] on body "This site uses cookies, as explained in our Privacy Policy . If you agree to th…" at bounding box center [275, 137] width 551 height 275
click at [284, 222] on li "B" at bounding box center [284, 218] width 32 height 9
type input "63"
type input "B"
click at [295, 218] on body "This site uses cookies, as explained in our Privacy Policy . If you agree to th…" at bounding box center [275, 137] width 551 height 275
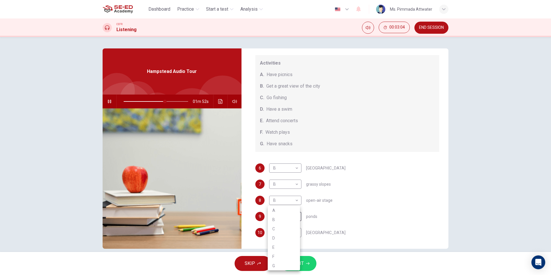
click at [280, 216] on li "B" at bounding box center [284, 219] width 32 height 9
type input "64"
type input "B"
click at [291, 231] on body "This site uses cookies, as explained in our Privacy Policy . If you agree to th…" at bounding box center [275, 137] width 551 height 275
click at [291, 219] on li "B" at bounding box center [284, 219] width 32 height 9
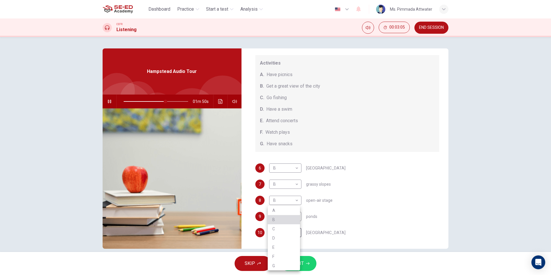
type input "65"
type input "B"
click at [301, 265] on span "SUBMIT" at bounding box center [295, 263] width 17 height 8
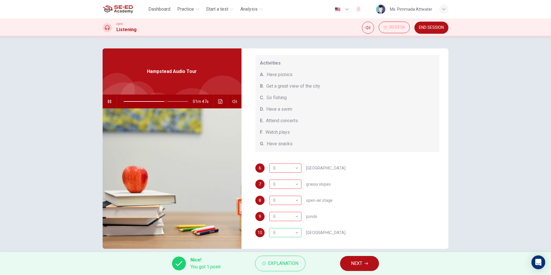
type input "66"
click at [348, 260] on button "NEXT" at bounding box center [359, 263] width 39 height 15
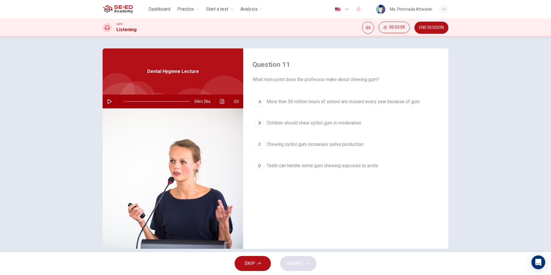
click at [262, 99] on div "A" at bounding box center [259, 101] width 9 height 9
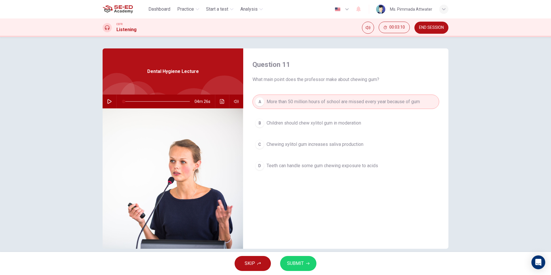
click at [295, 267] on span "SUBMIT" at bounding box center [295, 263] width 17 height 8
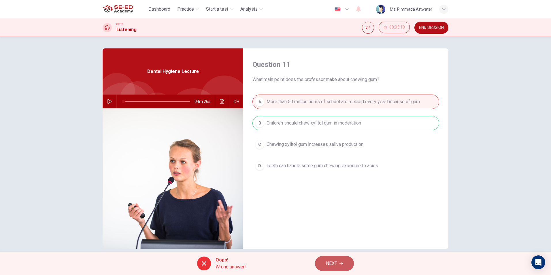
click at [329, 264] on span "NEXT" at bounding box center [331, 263] width 11 height 8
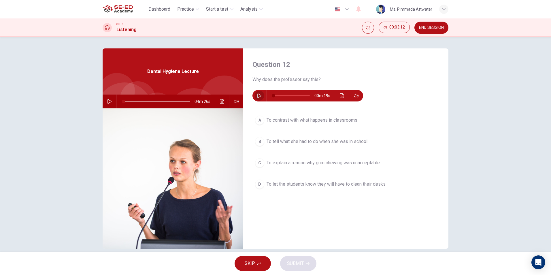
click at [255, 95] on button "button" at bounding box center [259, 96] width 9 height 12
drag, startPoint x: 261, startPoint y: 118, endPoint x: 261, endPoint y: 122, distance: 3.8
click at [261, 118] on div "A" at bounding box center [259, 120] width 9 height 9
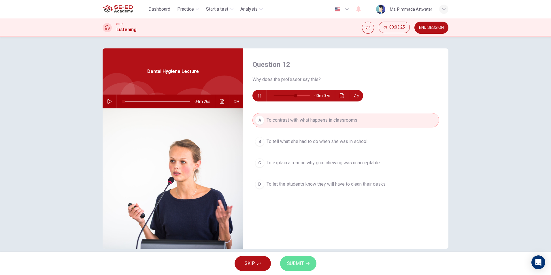
click at [305, 265] on button "SUBMIT" at bounding box center [298, 263] width 36 height 15
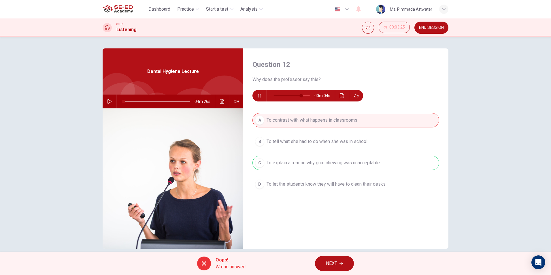
type input "81"
click at [328, 263] on span "NEXT" at bounding box center [331, 263] width 11 height 8
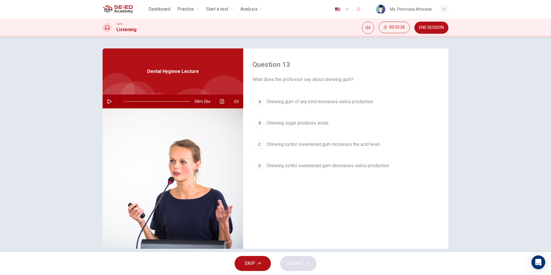
drag, startPoint x: 268, startPoint y: 99, endPoint x: 269, endPoint y: 122, distance: 22.8
click at [268, 104] on span "Chewing gum of any kind increases saliva production" at bounding box center [320, 101] width 107 height 7
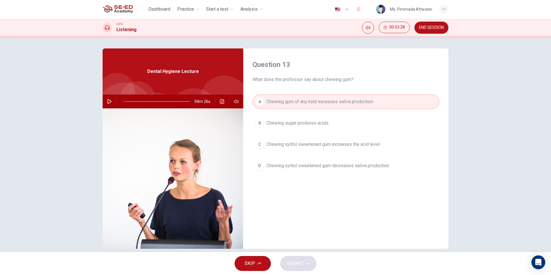
click at [256, 144] on div "C" at bounding box center [259, 144] width 9 height 9
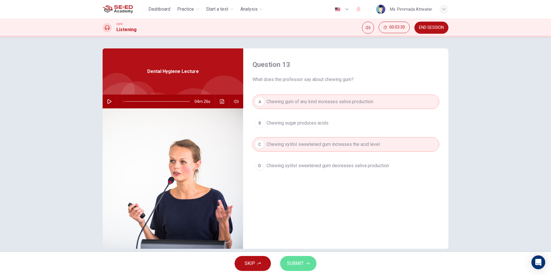
click at [292, 265] on span "SUBMIT" at bounding box center [295, 263] width 17 height 8
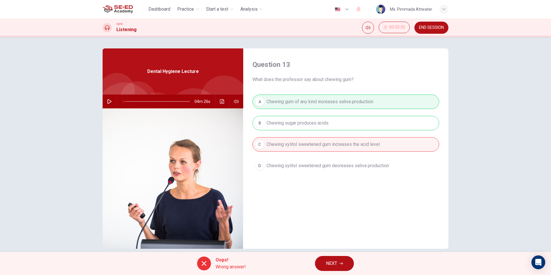
click at [328, 264] on span "NEXT" at bounding box center [331, 263] width 11 height 8
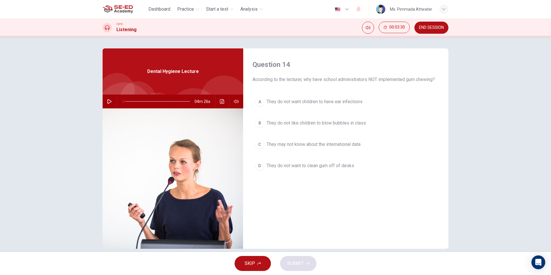
drag, startPoint x: 253, startPoint y: 126, endPoint x: 258, endPoint y: 122, distance: 6.2
click at [253, 125] on button "B They do not like children to blow bubbles in class" at bounding box center [345, 123] width 187 height 14
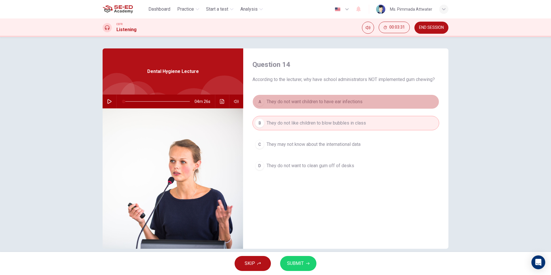
drag, startPoint x: 257, startPoint y: 102, endPoint x: 278, endPoint y: 198, distance: 97.6
click at [257, 112] on div "A They do not want children to have ear infections B They do not like children …" at bounding box center [345, 140] width 187 height 90
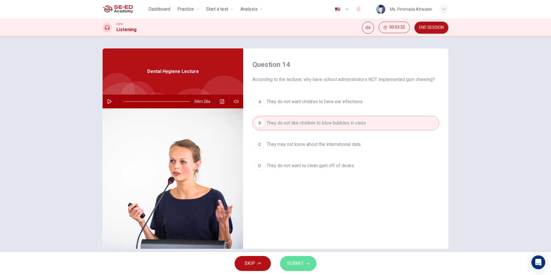
click at [303, 268] on button "SUBMIT" at bounding box center [298, 263] width 36 height 15
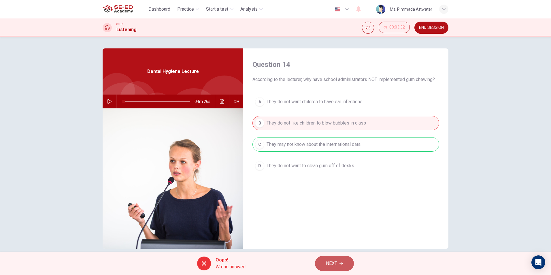
click at [329, 269] on button "NEXT" at bounding box center [334, 263] width 39 height 15
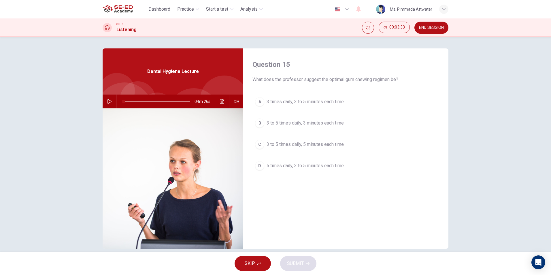
click at [257, 155] on div "A 3 times daily, 3 to 5 minutes each time B 3 to 5 times daily, 3 minutes each …" at bounding box center [345, 140] width 187 height 90
click at [260, 119] on div "B" at bounding box center [259, 122] width 9 height 9
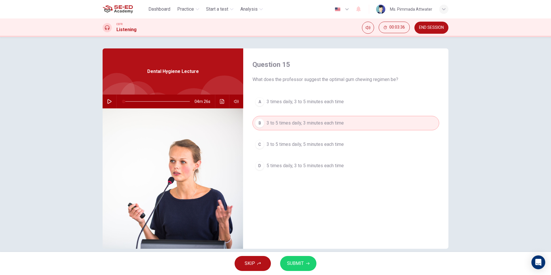
click at [299, 265] on span "SUBMIT" at bounding box center [295, 263] width 17 height 8
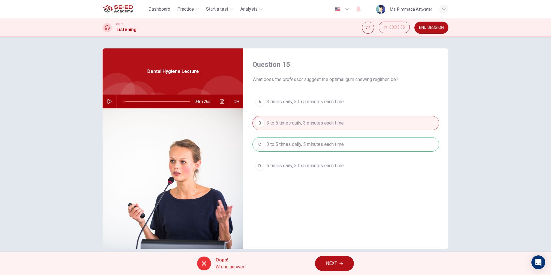
click at [330, 267] on span "NEXT" at bounding box center [331, 263] width 11 height 8
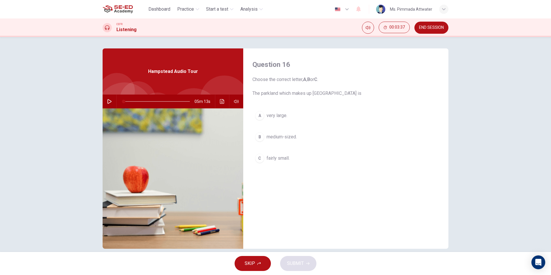
click at [272, 147] on div "A very large. B medium-sized. C fairly small." at bounding box center [345, 142] width 187 height 69
click at [269, 153] on button "C fairly small." at bounding box center [345, 158] width 187 height 14
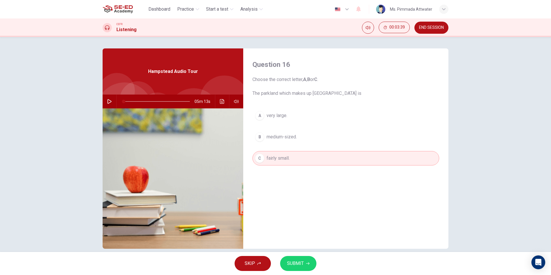
click at [259, 118] on div "A" at bounding box center [259, 115] width 9 height 9
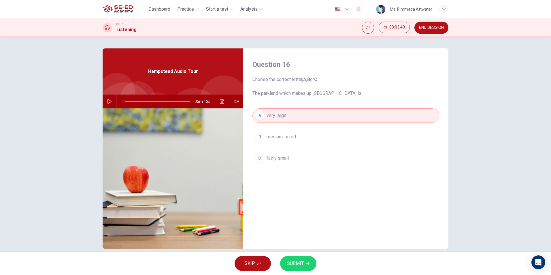
click at [297, 263] on span "SUBMIT" at bounding box center [295, 263] width 17 height 8
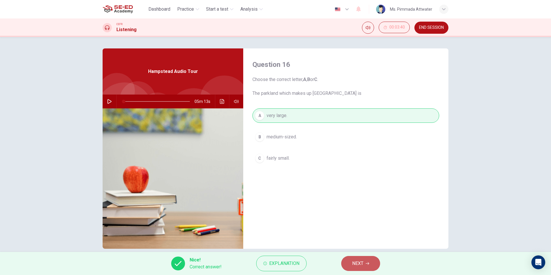
click at [359, 266] on span "NEXT" at bounding box center [357, 263] width 11 height 8
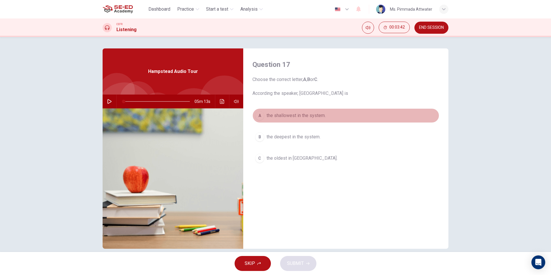
click at [261, 117] on div "A" at bounding box center [259, 115] width 9 height 9
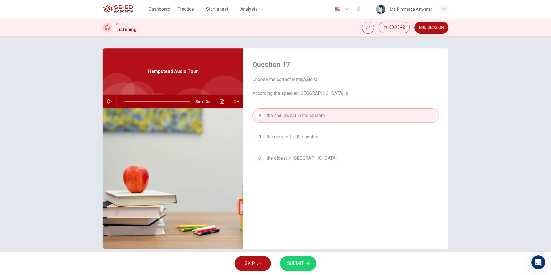
click at [300, 268] on button "SUBMIT" at bounding box center [298, 263] width 36 height 15
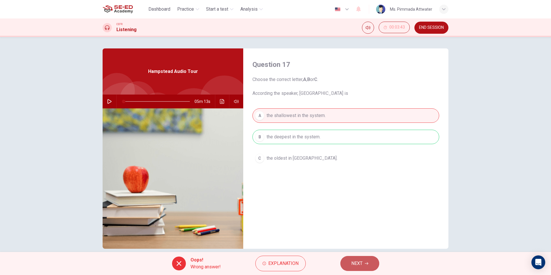
click at [362, 266] on span "NEXT" at bounding box center [356, 263] width 11 height 8
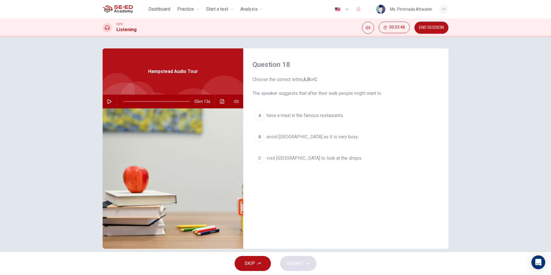
click at [259, 116] on div "A" at bounding box center [259, 115] width 9 height 9
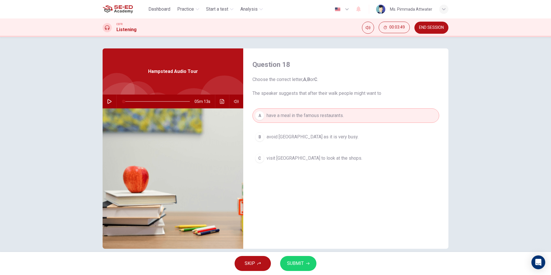
click at [303, 274] on div "SKIP SUBMIT" at bounding box center [275, 263] width 551 height 23
click at [300, 267] on span "SUBMIT" at bounding box center [295, 263] width 17 height 8
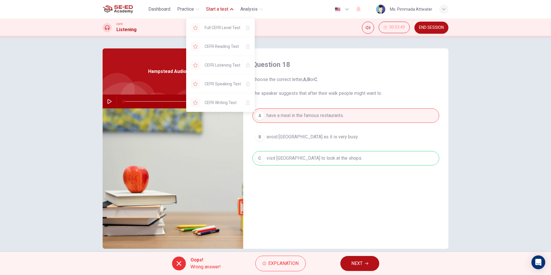
click at [214, 7] on span "Start a test" at bounding box center [217, 9] width 22 height 7
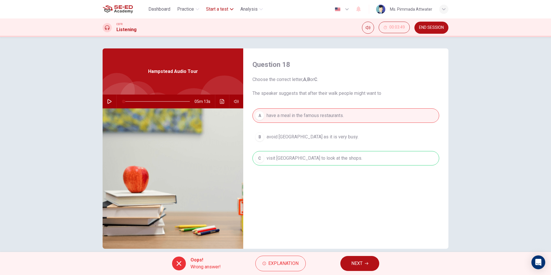
click at [213, 8] on span "Start a test" at bounding box center [217, 9] width 22 height 7
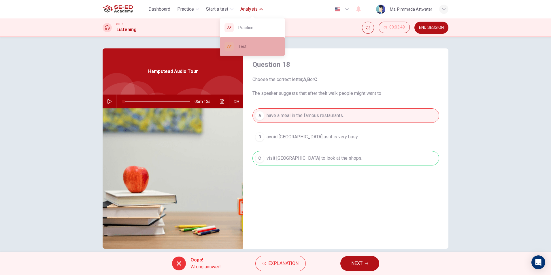
click at [259, 42] on div "Test" at bounding box center [252, 46] width 65 height 18
